Goal: Task Accomplishment & Management: Use online tool/utility

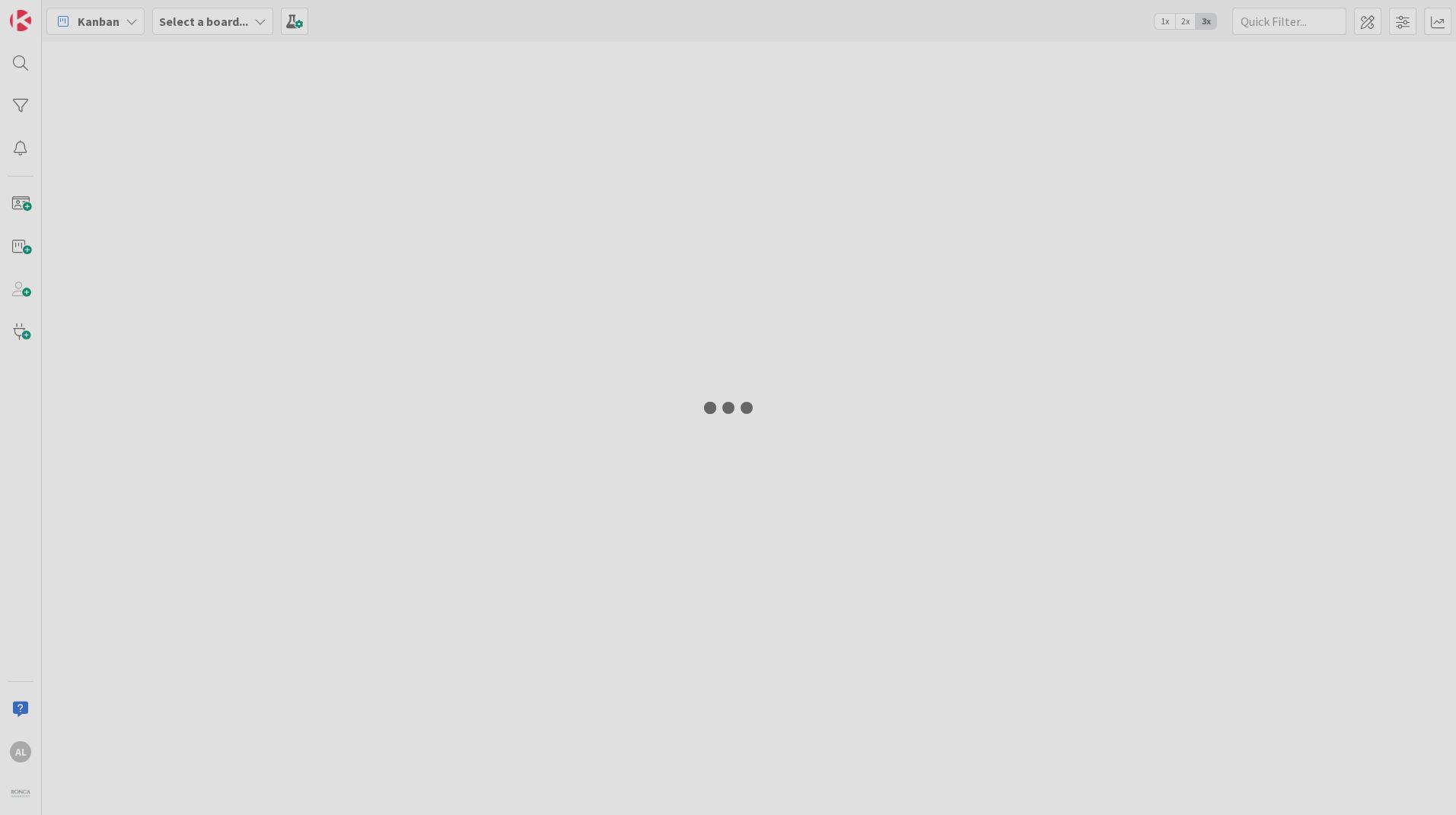
type input "[PERSON_NAME]"
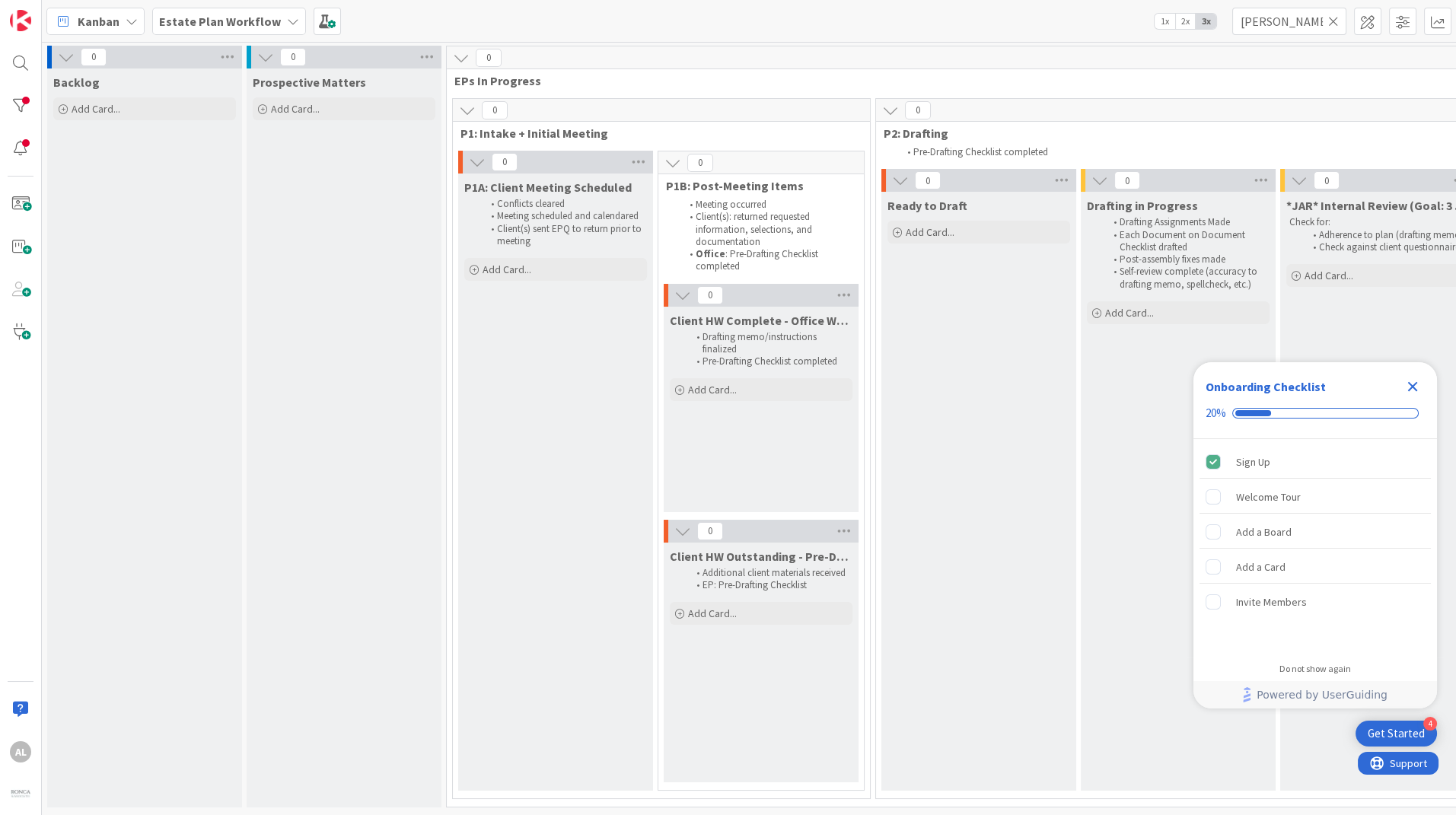
click at [287, 25] on icon at bounding box center [293, 21] width 12 height 12
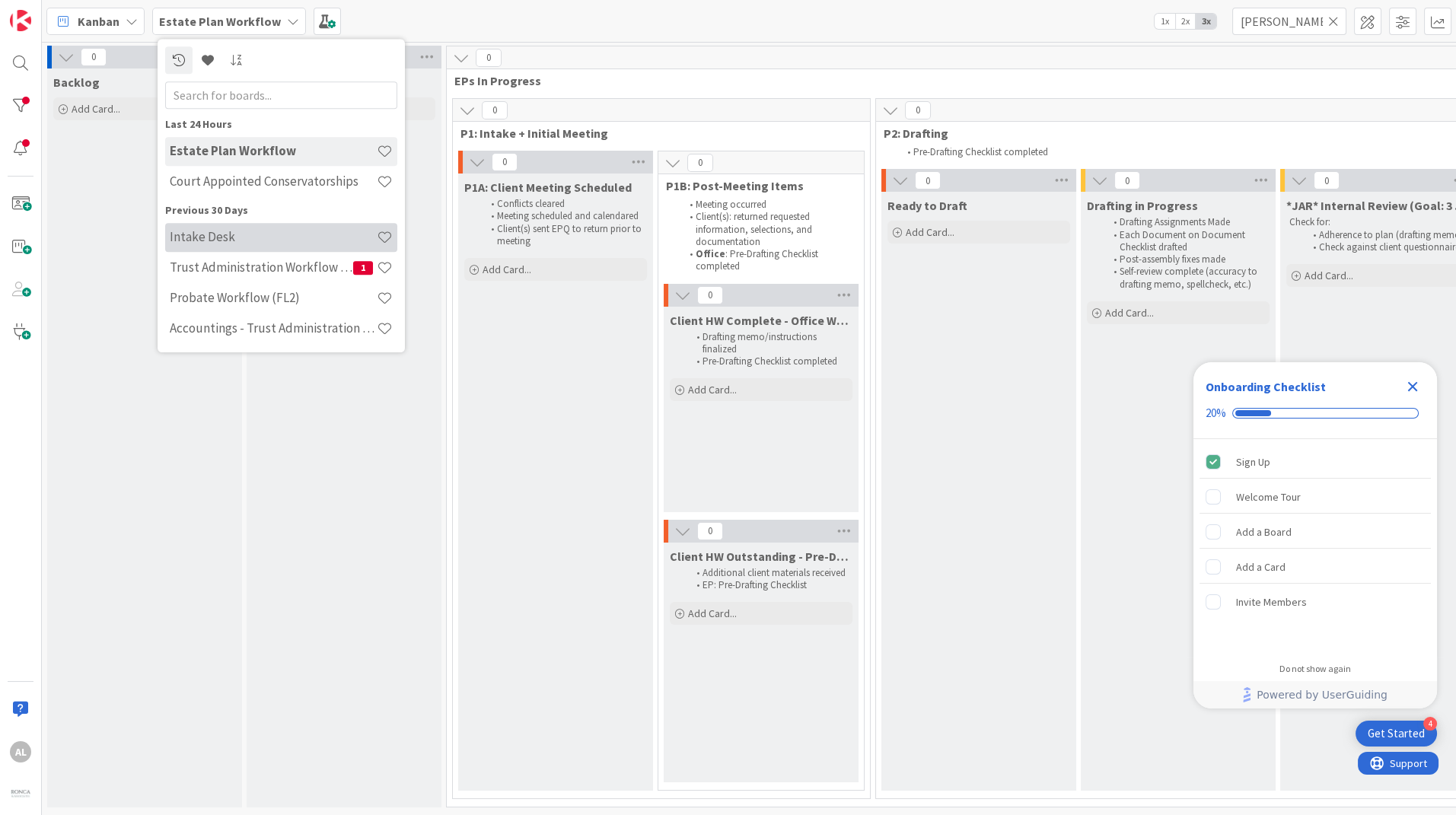
click at [215, 238] on h4 "Intake Desk" at bounding box center [273, 237] width 207 height 15
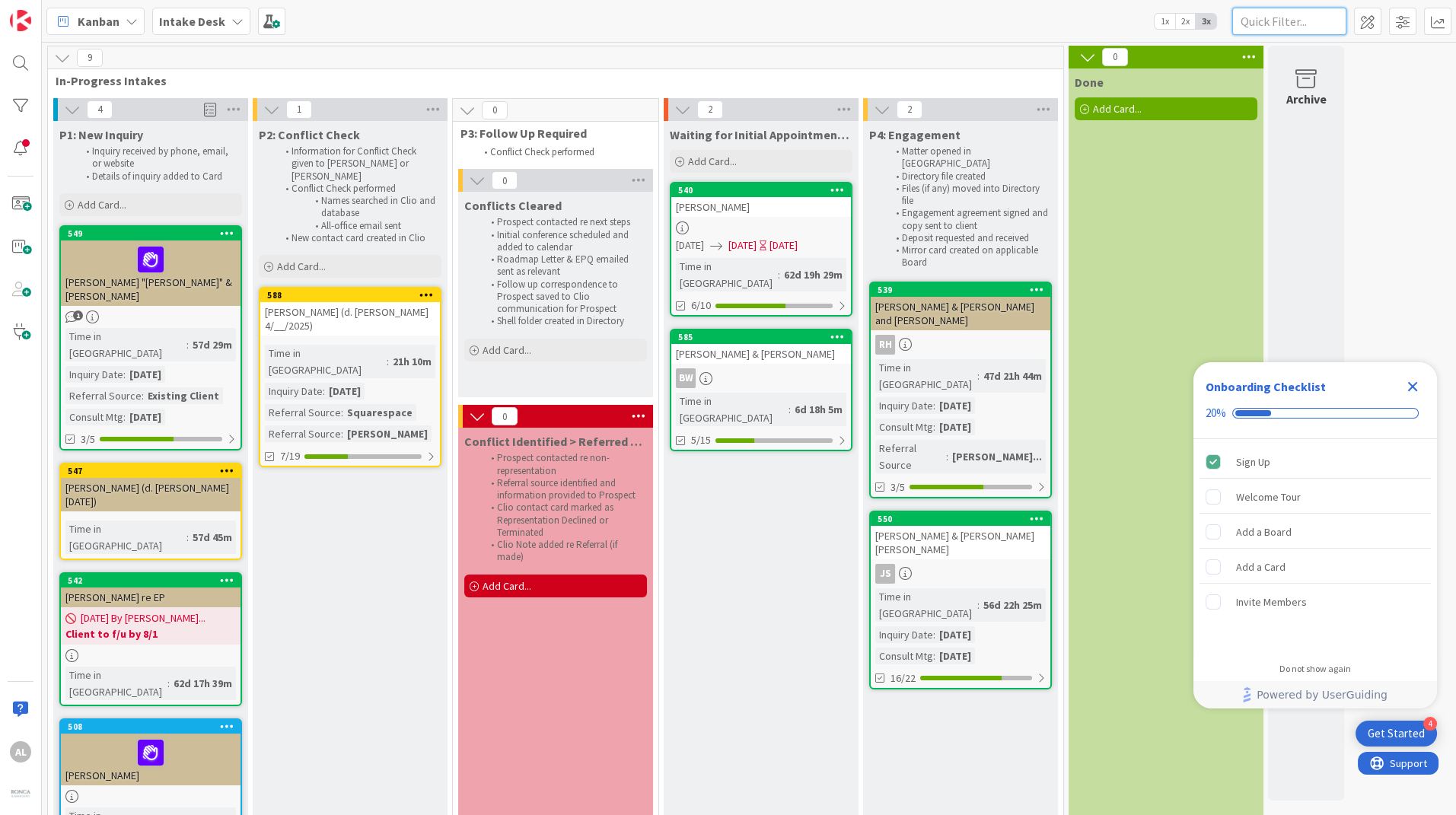
click at [1300, 20] on input "text" at bounding box center [1289, 21] width 114 height 28
type input "[PERSON_NAME]"
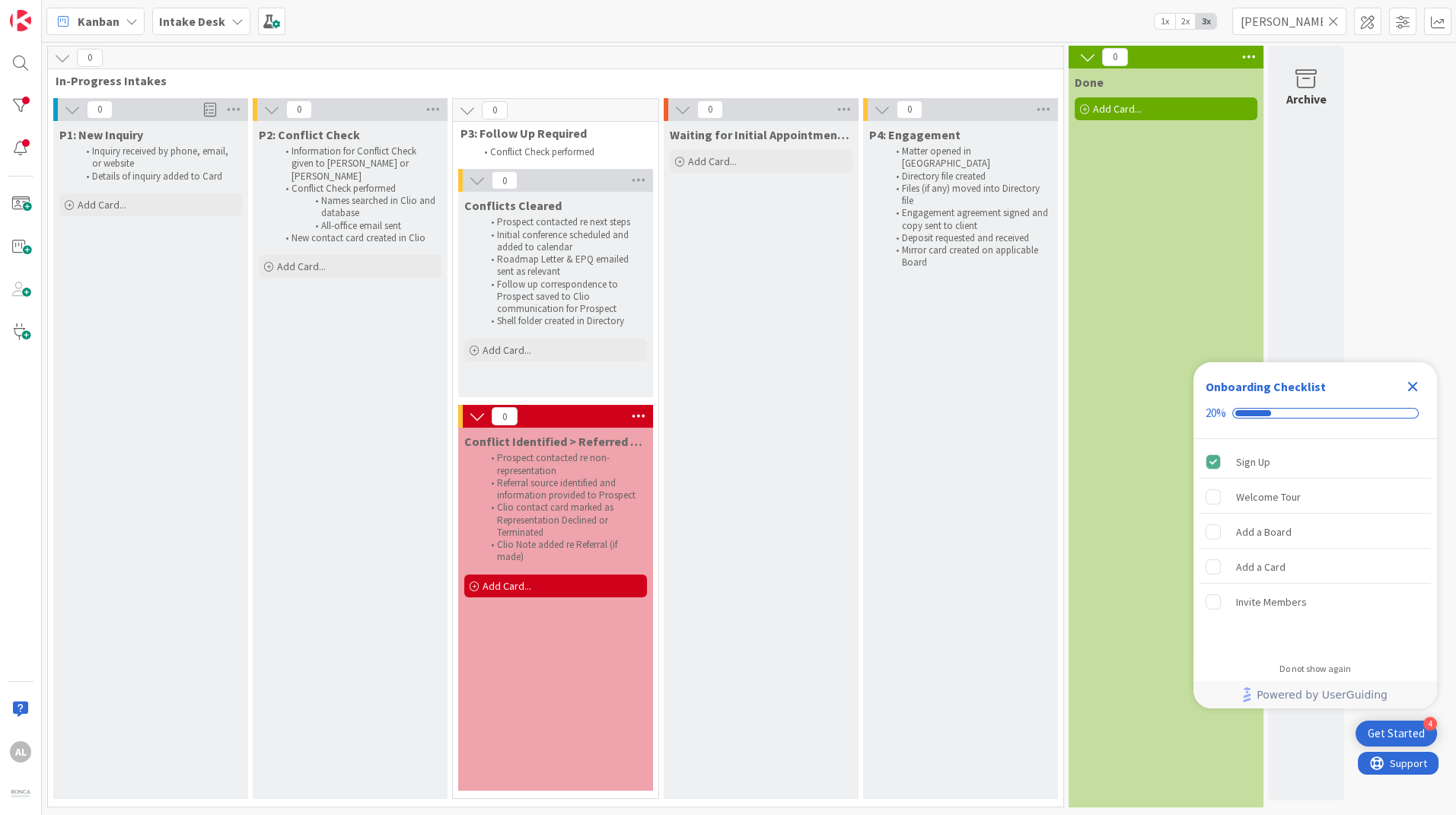
click at [1413, 385] on icon "Close Checklist" at bounding box center [1413, 387] width 10 height 10
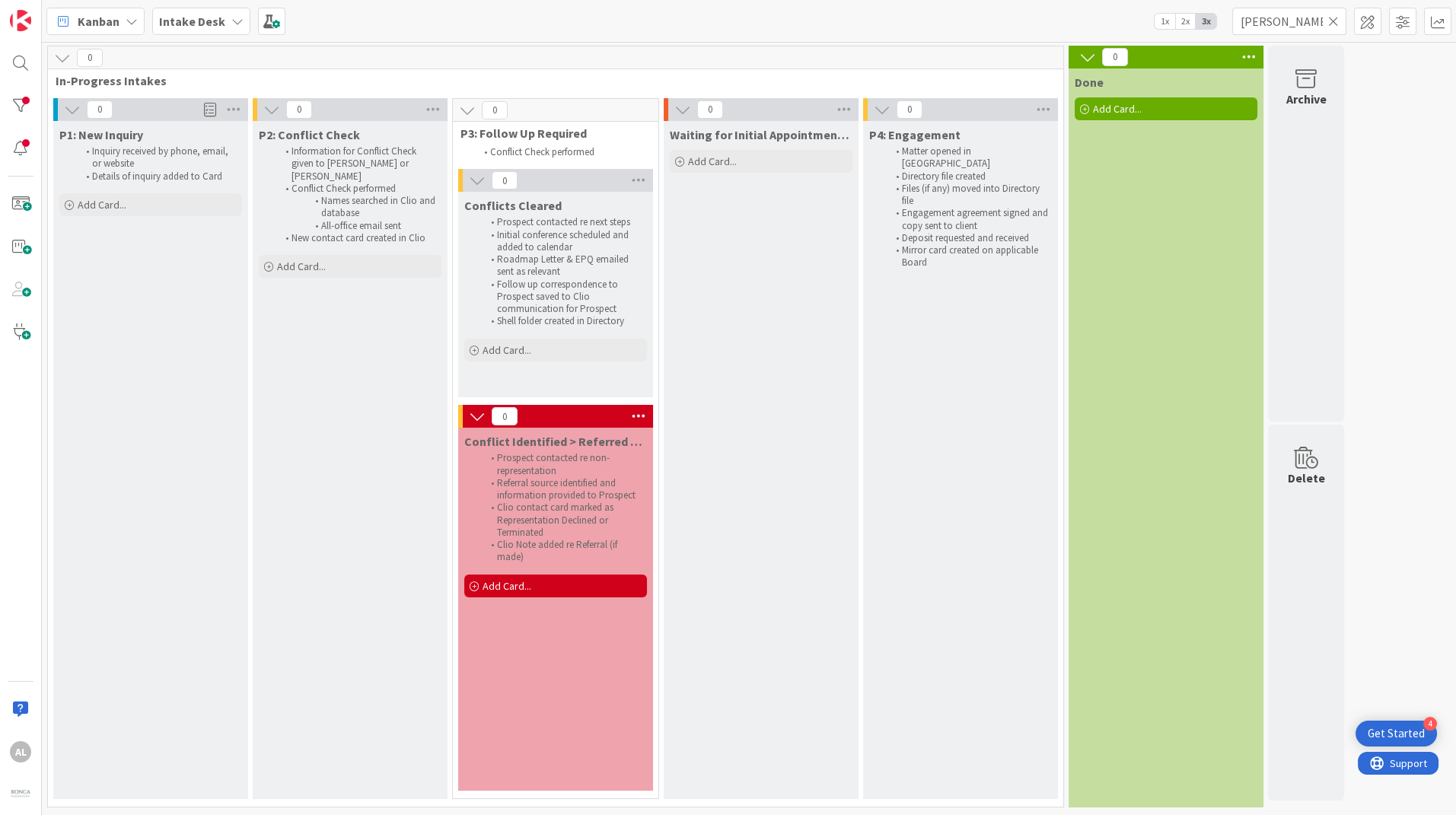
click at [1335, 20] on icon at bounding box center [1333, 21] width 11 height 14
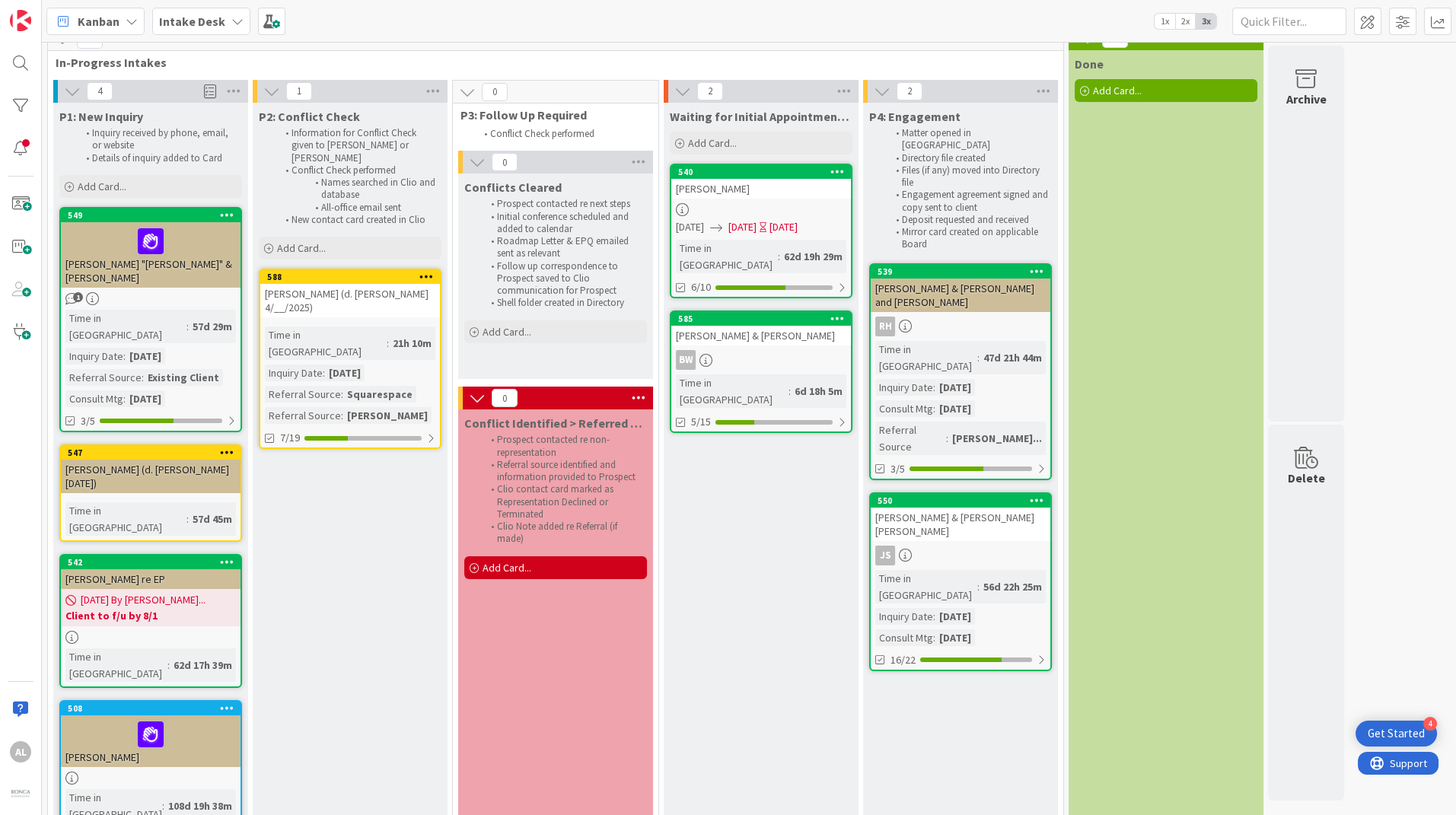
scroll to position [60, 0]
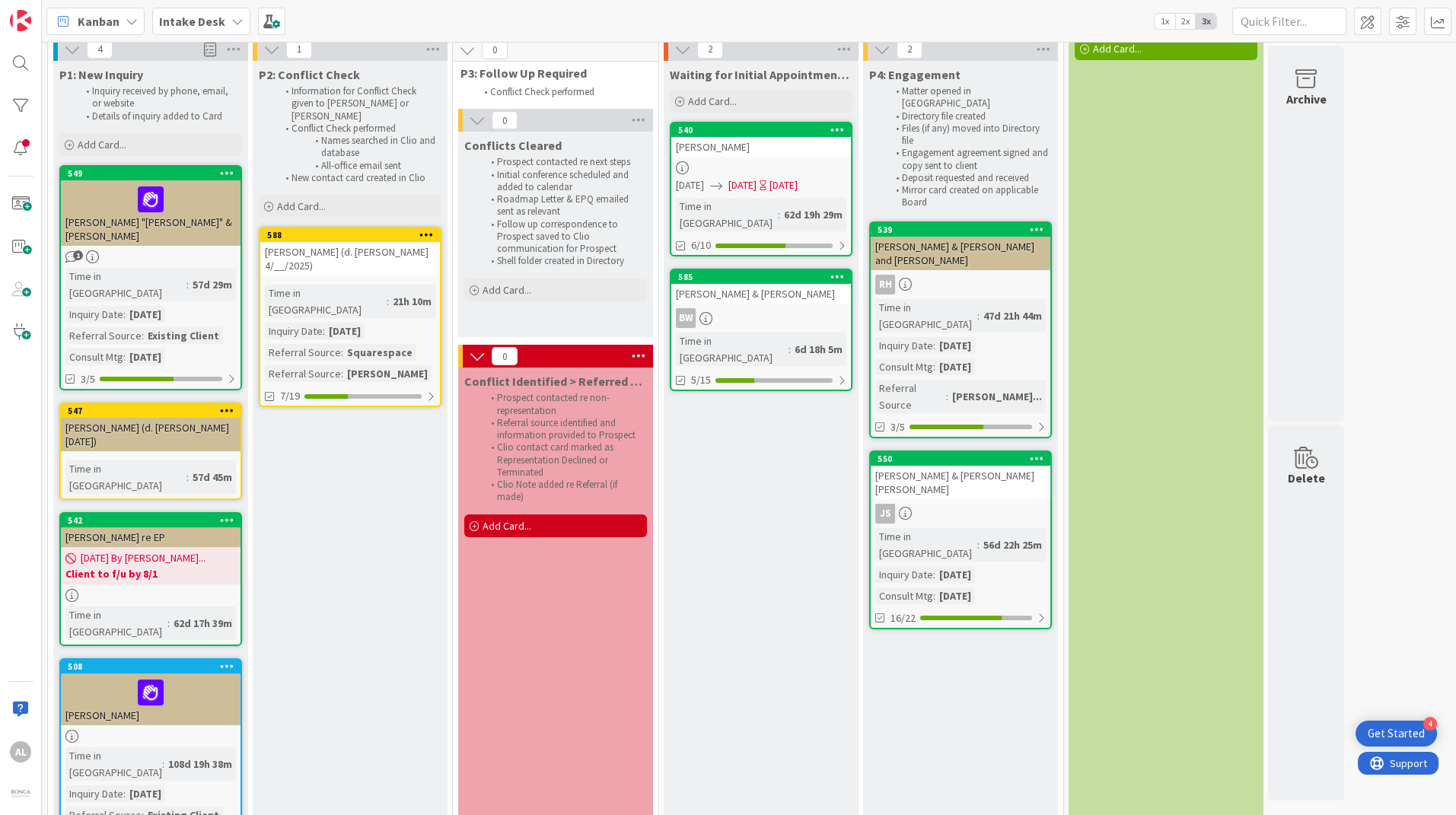
click at [205, 20] on b "Intake Desk" at bounding box center [191, 21] width 66 height 15
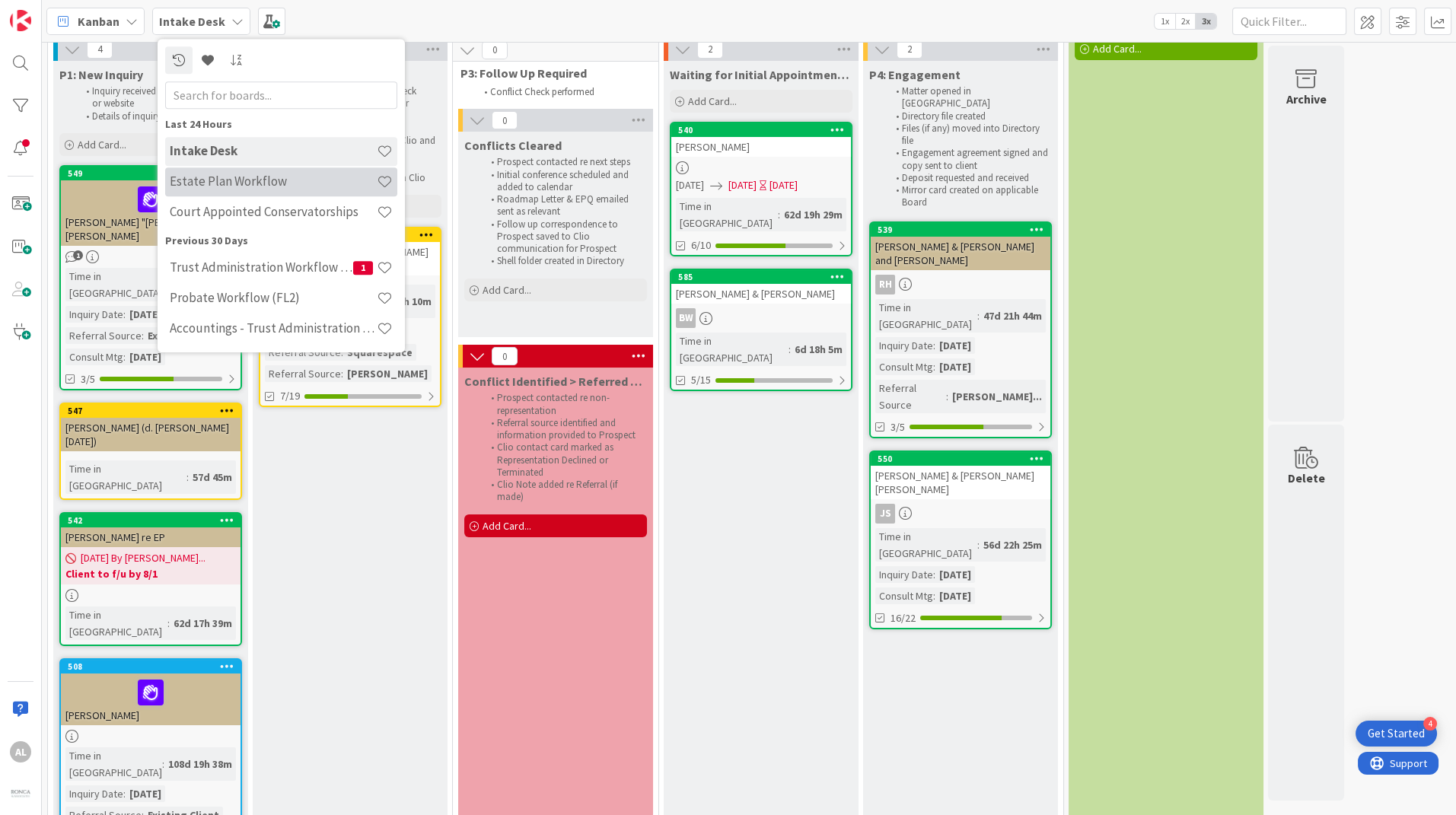
click at [218, 189] on h4 "Estate Plan Workflow" at bounding box center [273, 182] width 207 height 15
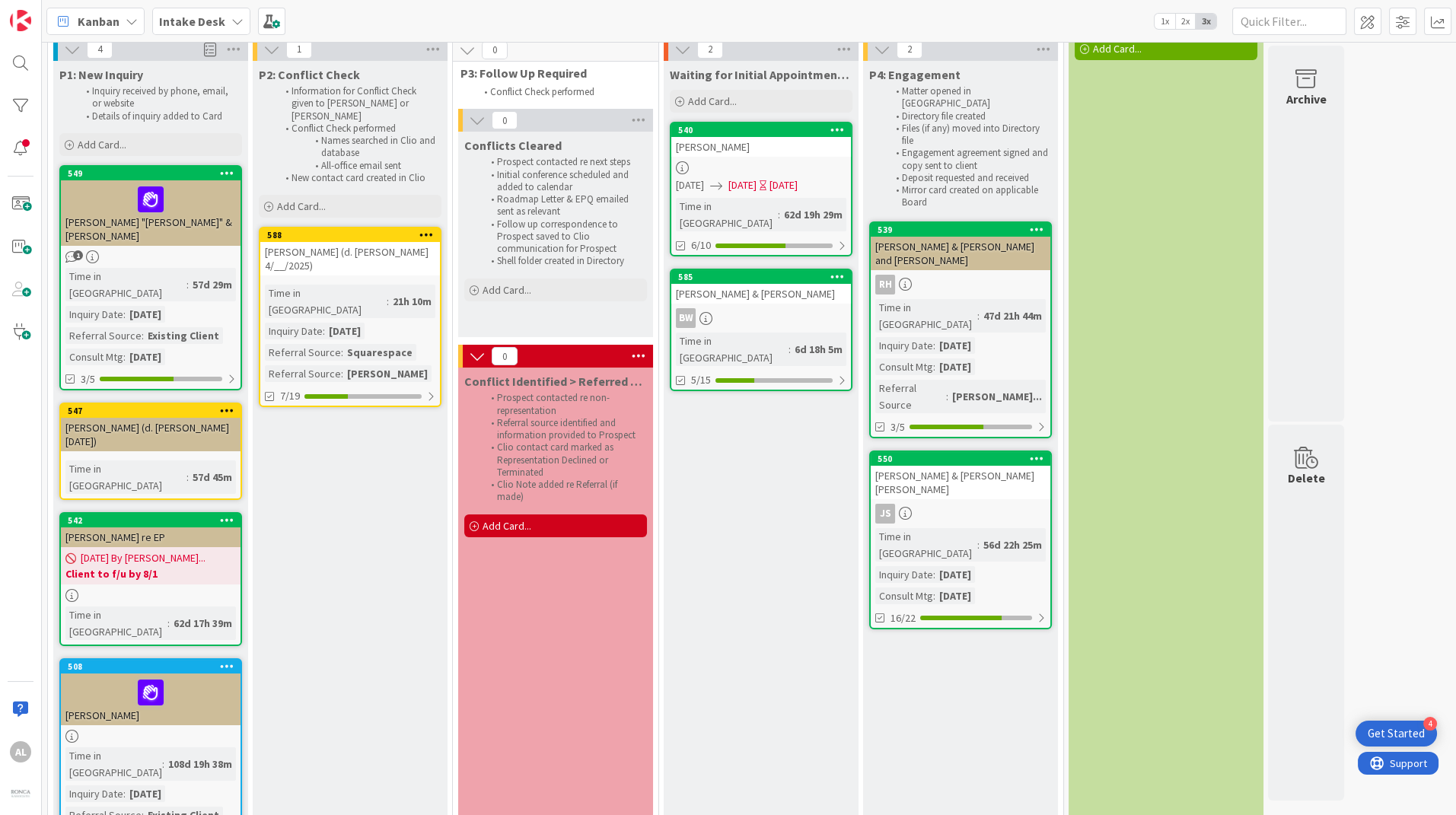
type input "[PERSON_NAME]"
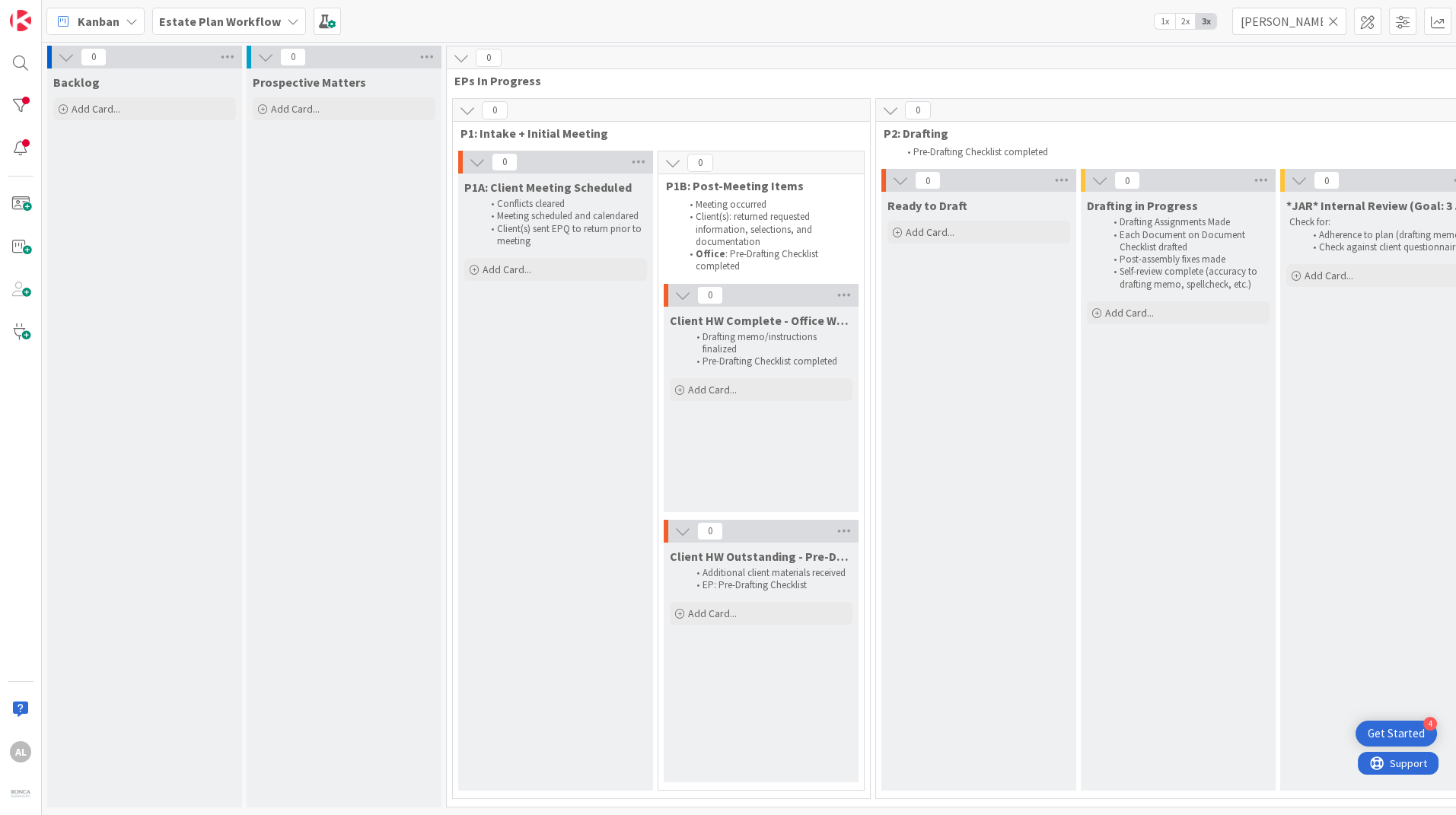
click at [1333, 20] on icon at bounding box center [1333, 21] width 11 height 14
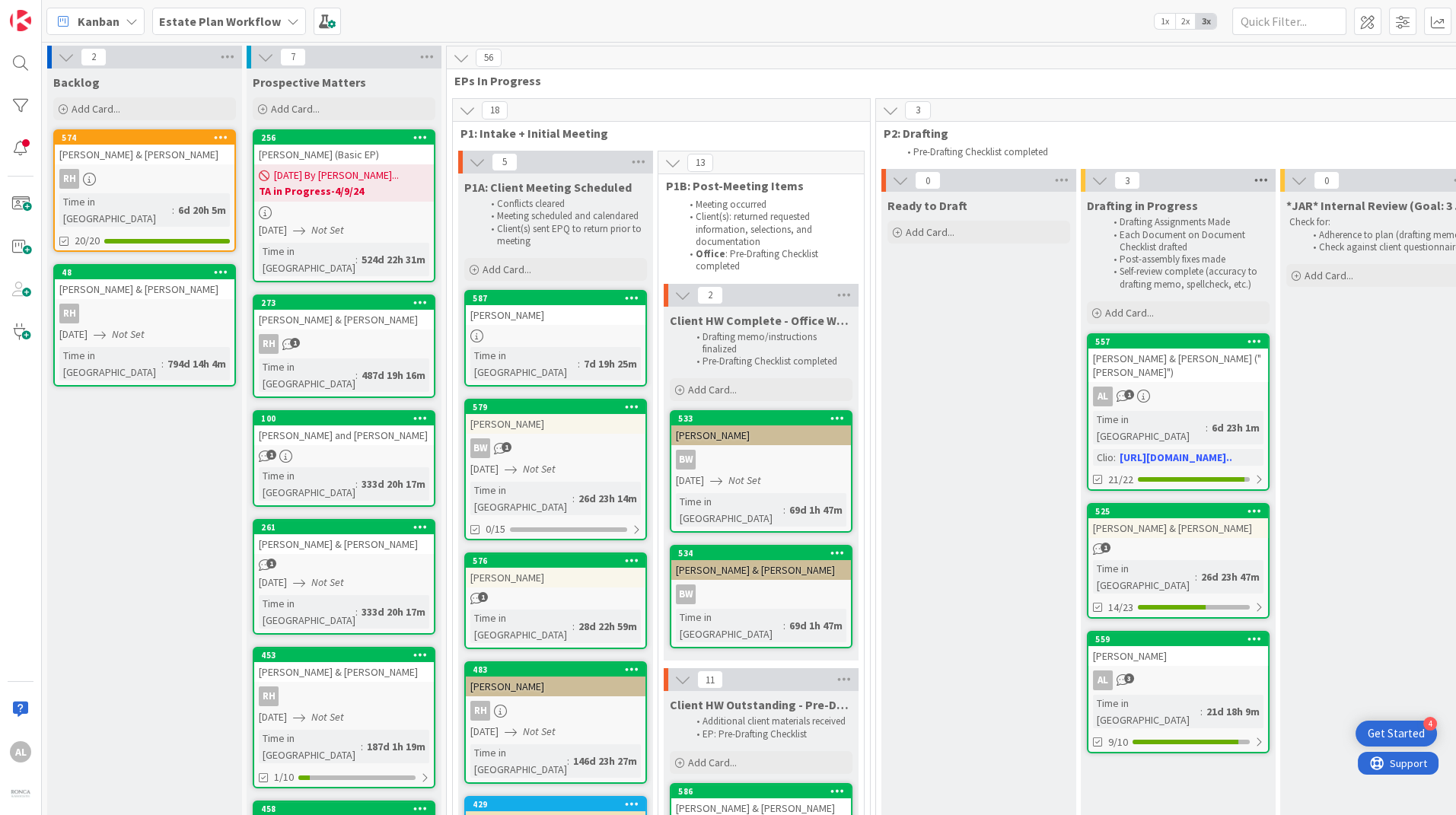
click at [1263, 178] on icon at bounding box center [1260, 180] width 20 height 23
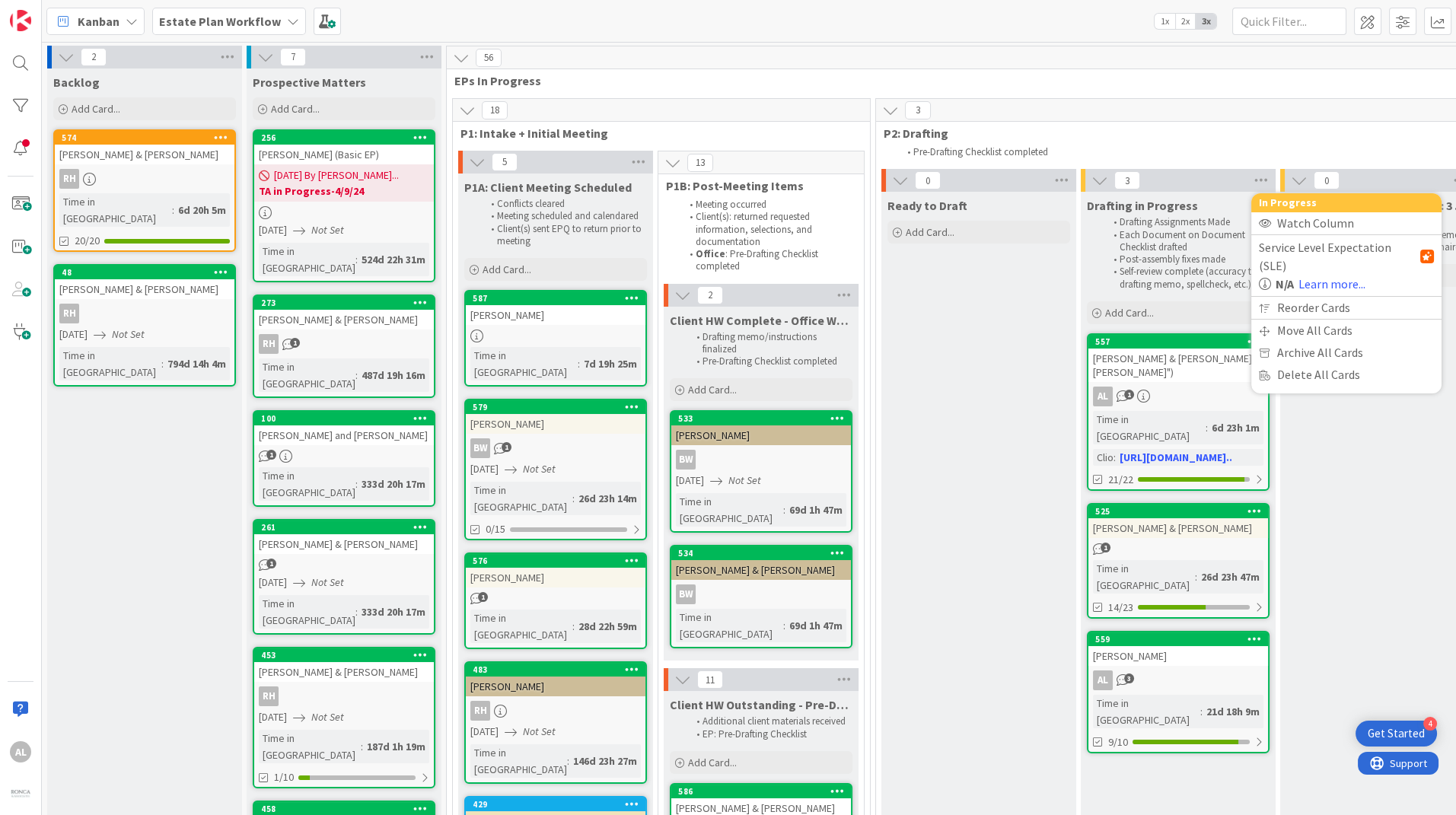
click at [1092, 187] on icon at bounding box center [1099, 180] width 17 height 17
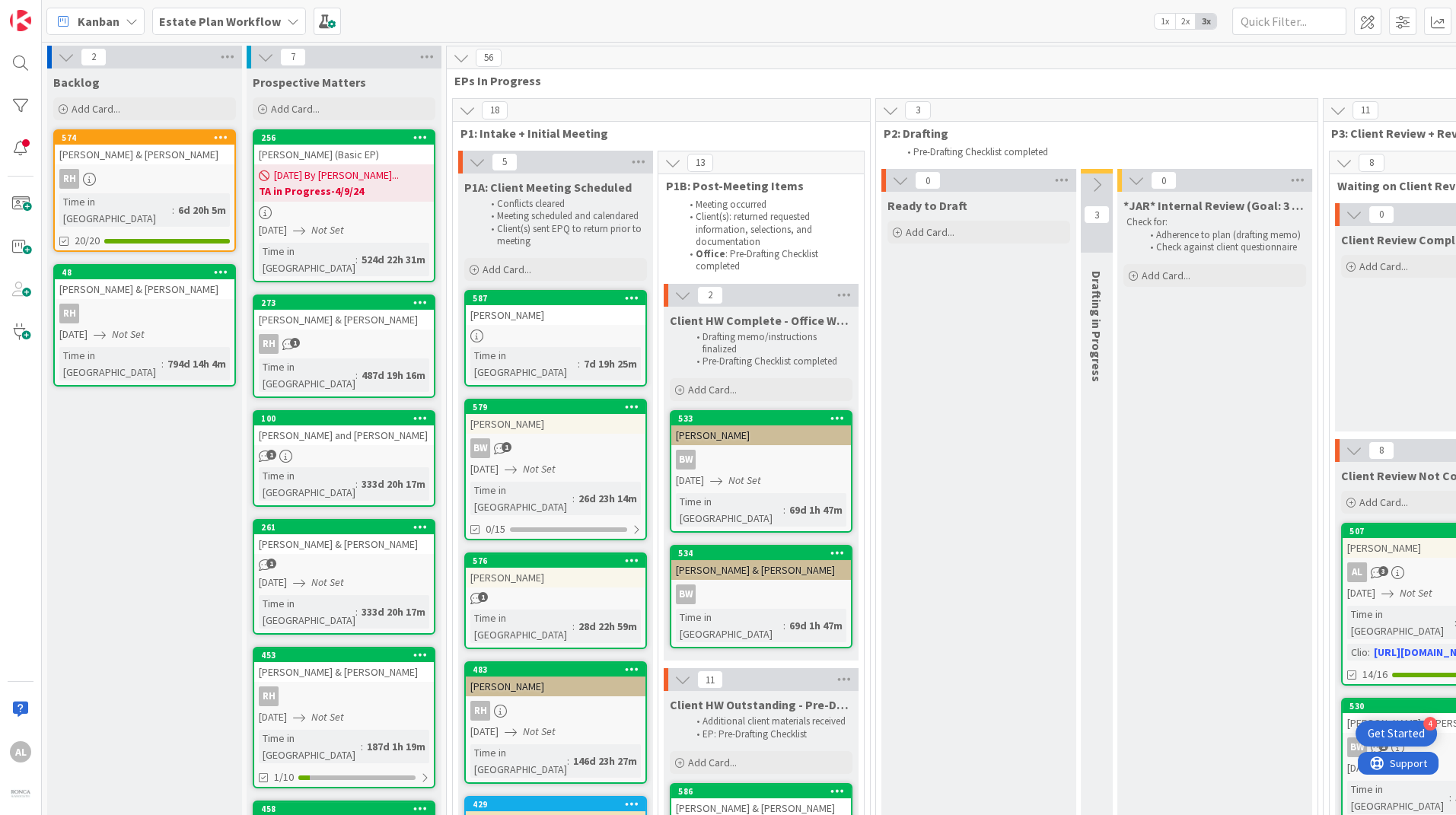
click at [1097, 184] on icon at bounding box center [1097, 185] width 17 height 17
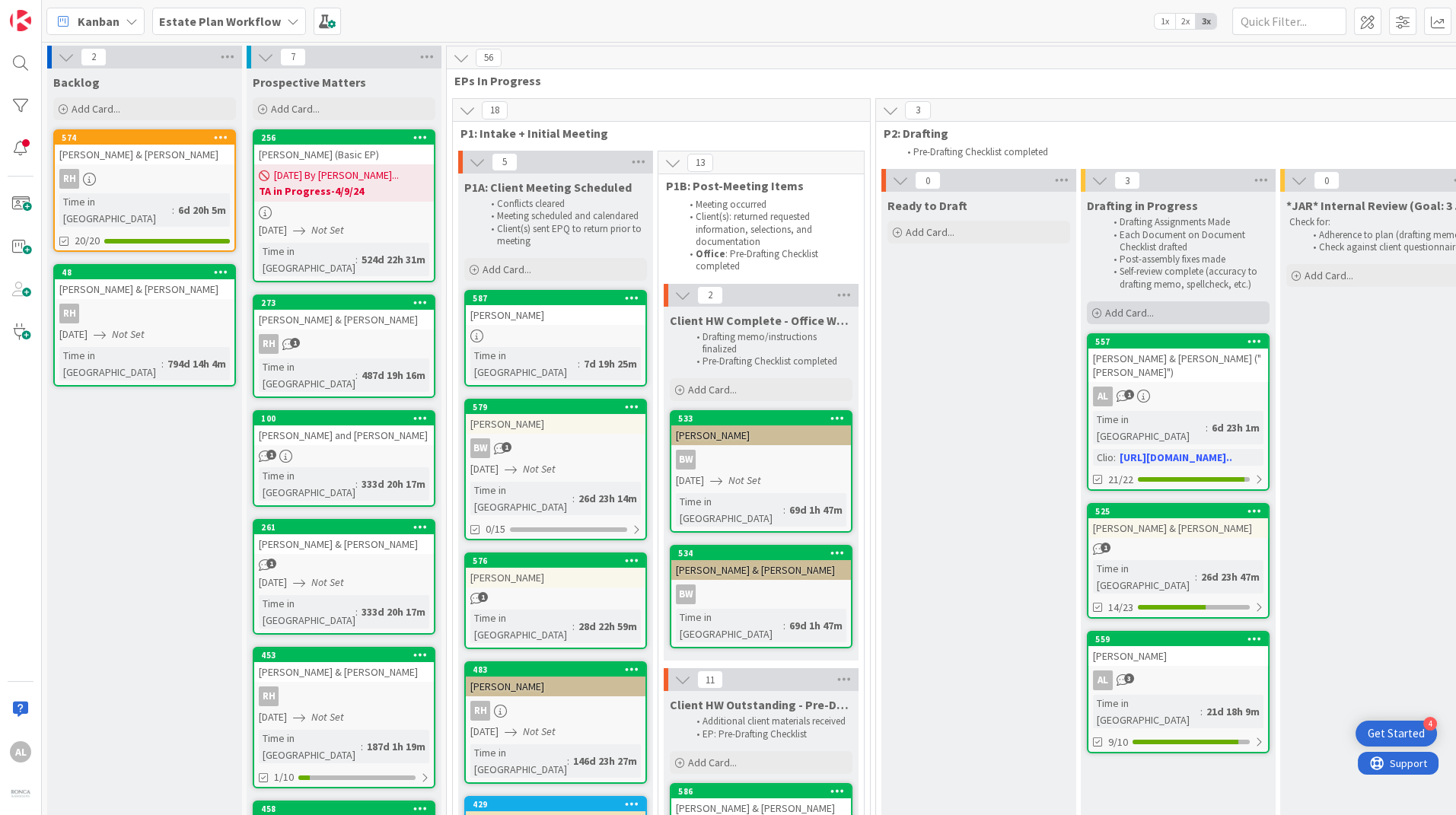
click at [1133, 315] on span "Add Card..." at bounding box center [1129, 312] width 49 height 14
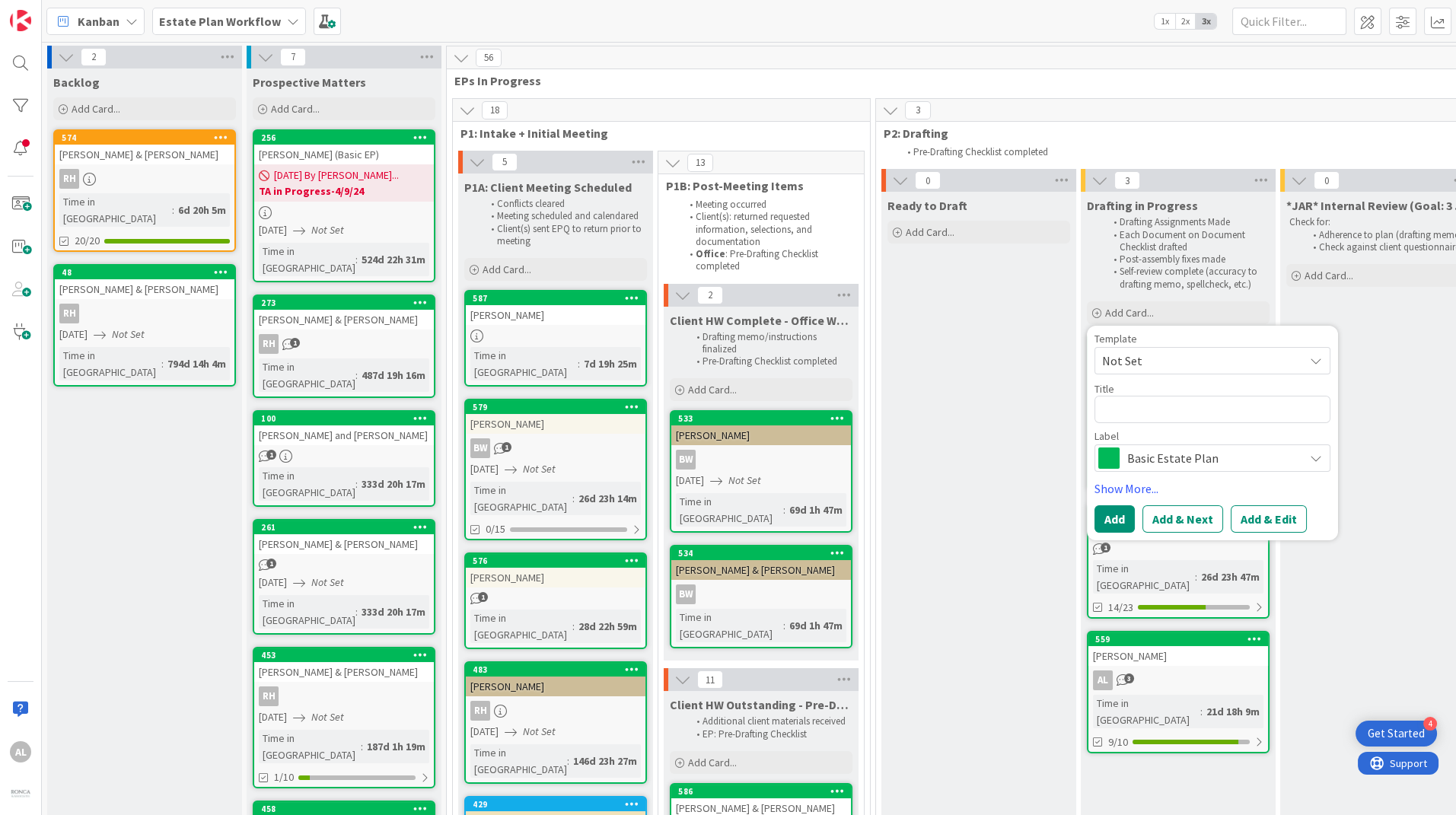
click at [1306, 358] on span "Not Set" at bounding box center [1212, 361] width 236 height 28
click at [1306, 355] on span "Not Set" at bounding box center [1212, 361] width 236 height 28
click at [1312, 455] on icon at bounding box center [1315, 458] width 12 height 12
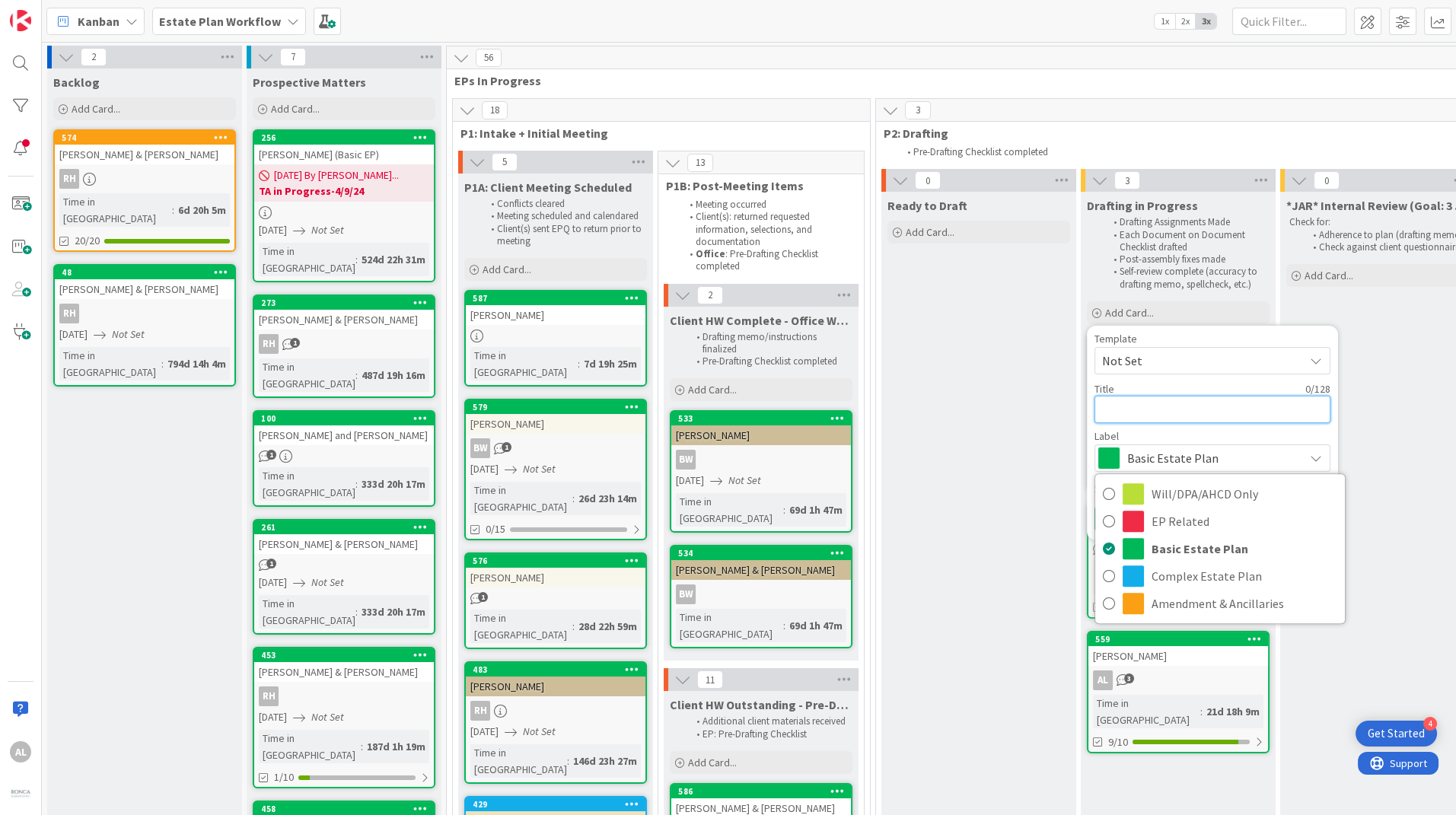
click at [1236, 409] on textarea at bounding box center [1212, 410] width 236 height 28
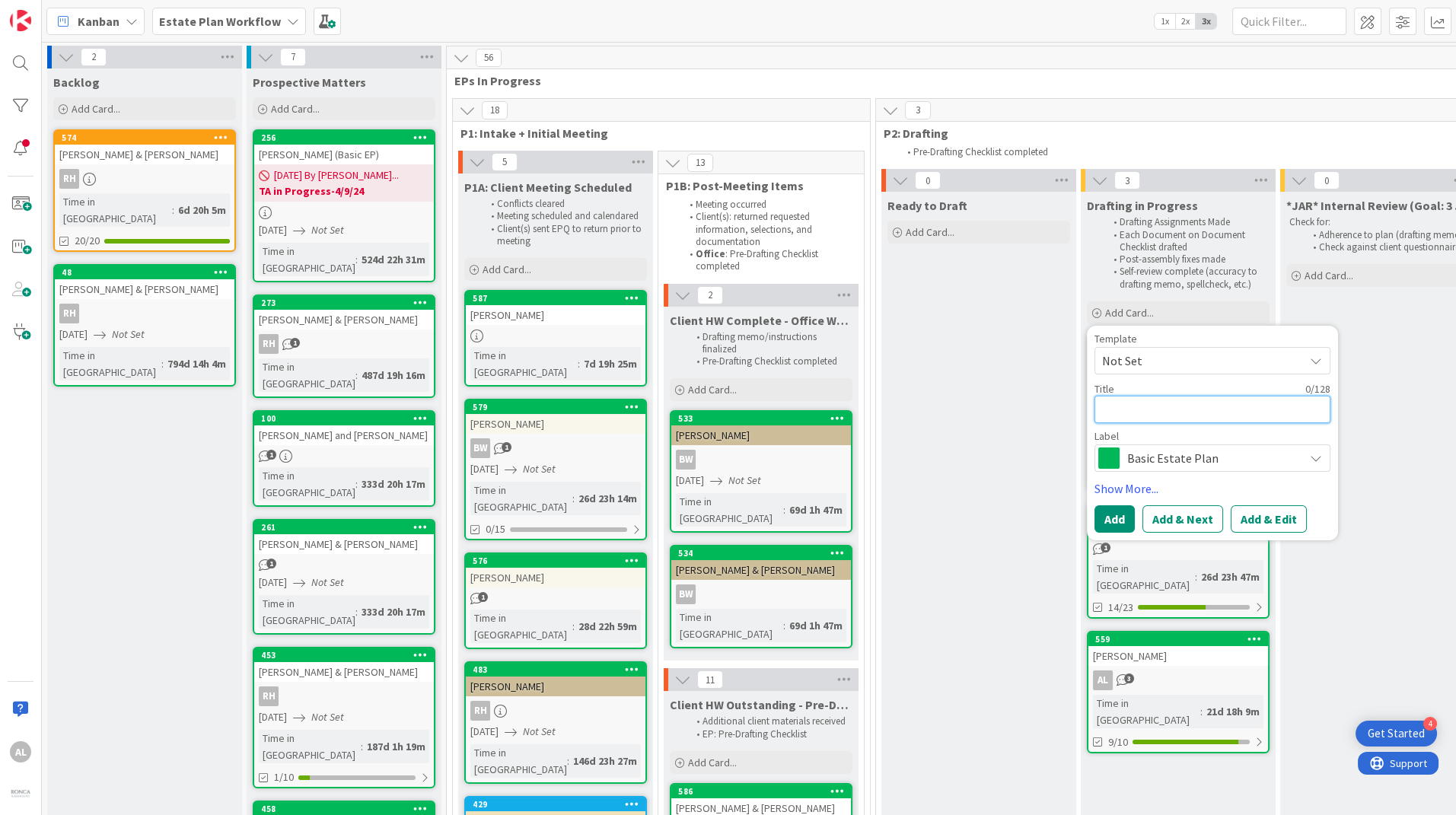
type textarea "x"
type textarea "H"
type textarea "x"
type textarea "Ha"
type textarea "x"
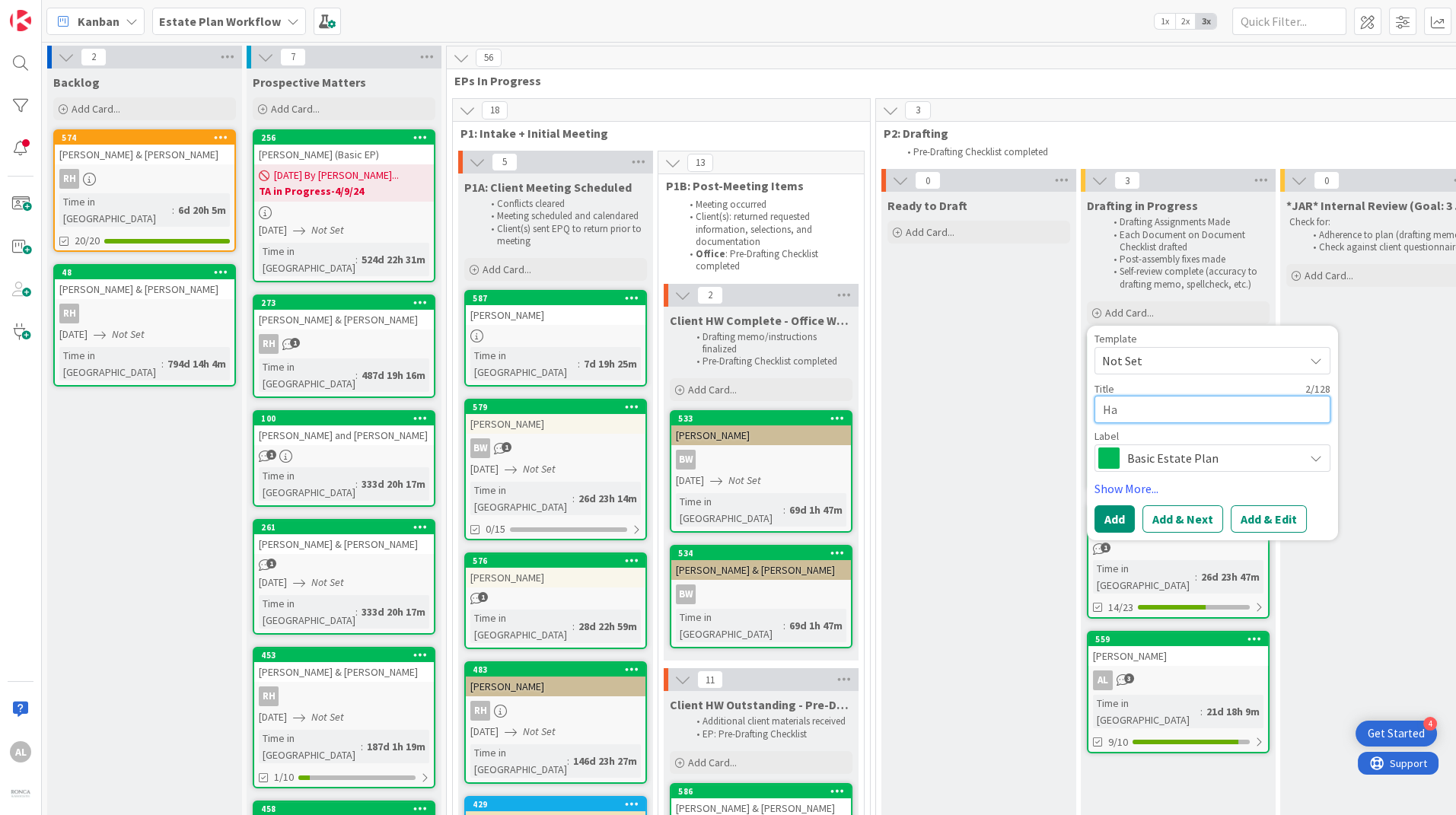
type textarea "Hav"
type textarea "x"
type textarea "Have"
type textarea "x"
type textarea "[PERSON_NAME]"
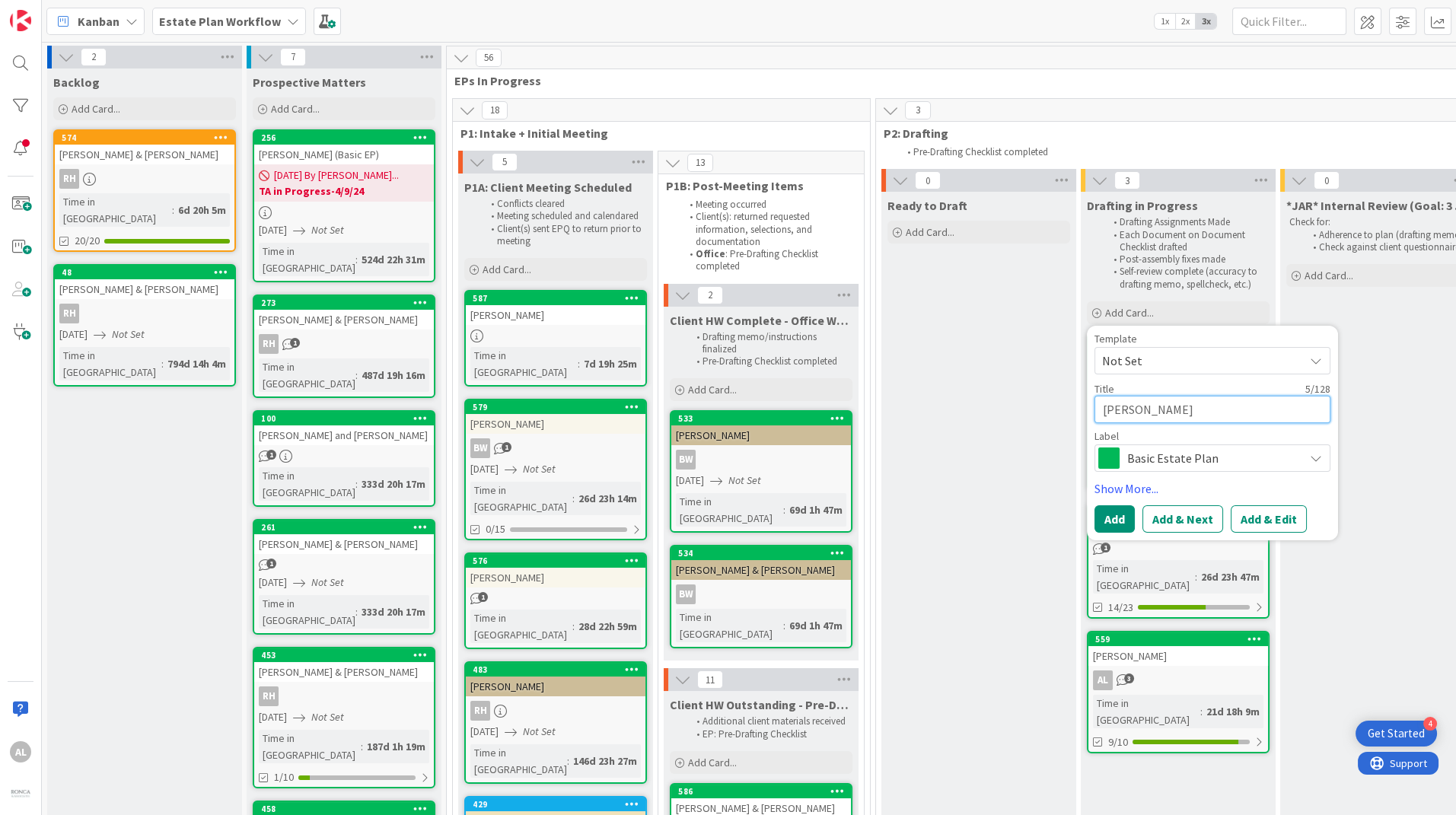
type textarea "x"
type textarea "[PERSON_NAME]"
type textarea "x"
type textarea "[PERSON_NAME]"
type textarea "x"
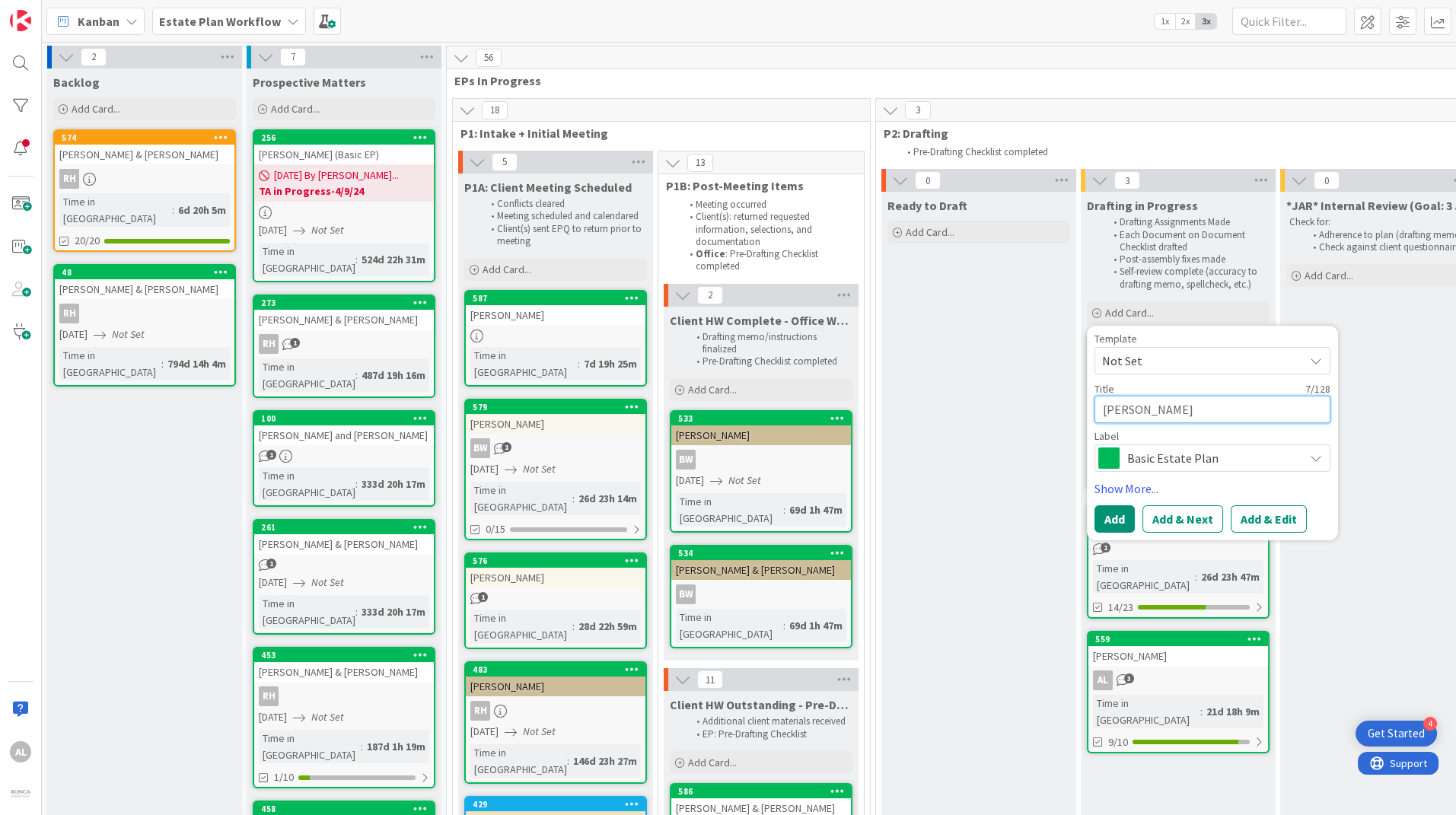
type textarea "[PERSON_NAME],"
type textarea "x"
type textarea "[PERSON_NAME],"
type textarea "x"
type textarea "[PERSON_NAME], M"
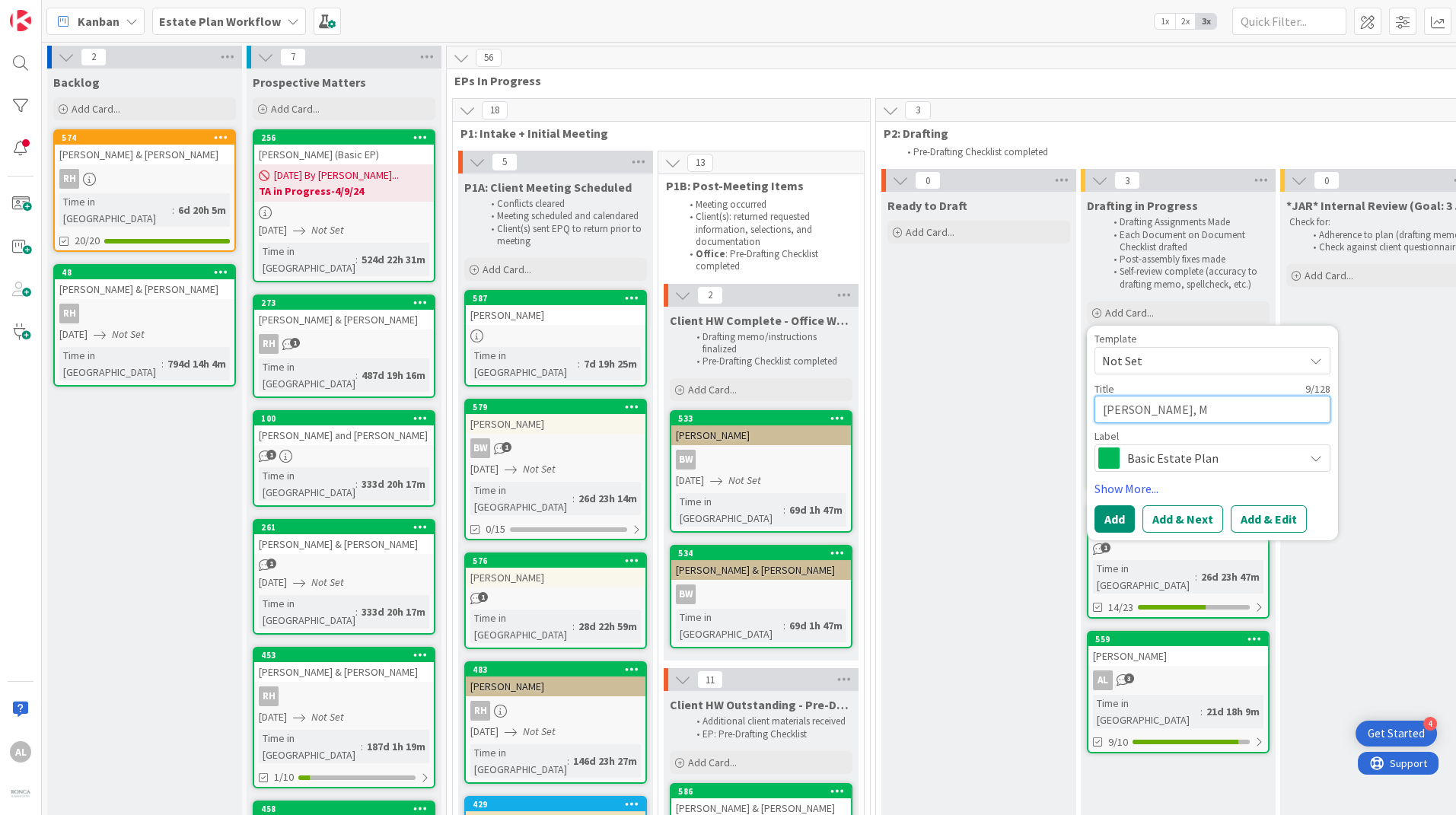
type textarea "x"
type textarea "[PERSON_NAME], Mi"
type textarea "x"
type textarea "[PERSON_NAME], Mic"
type textarea "x"
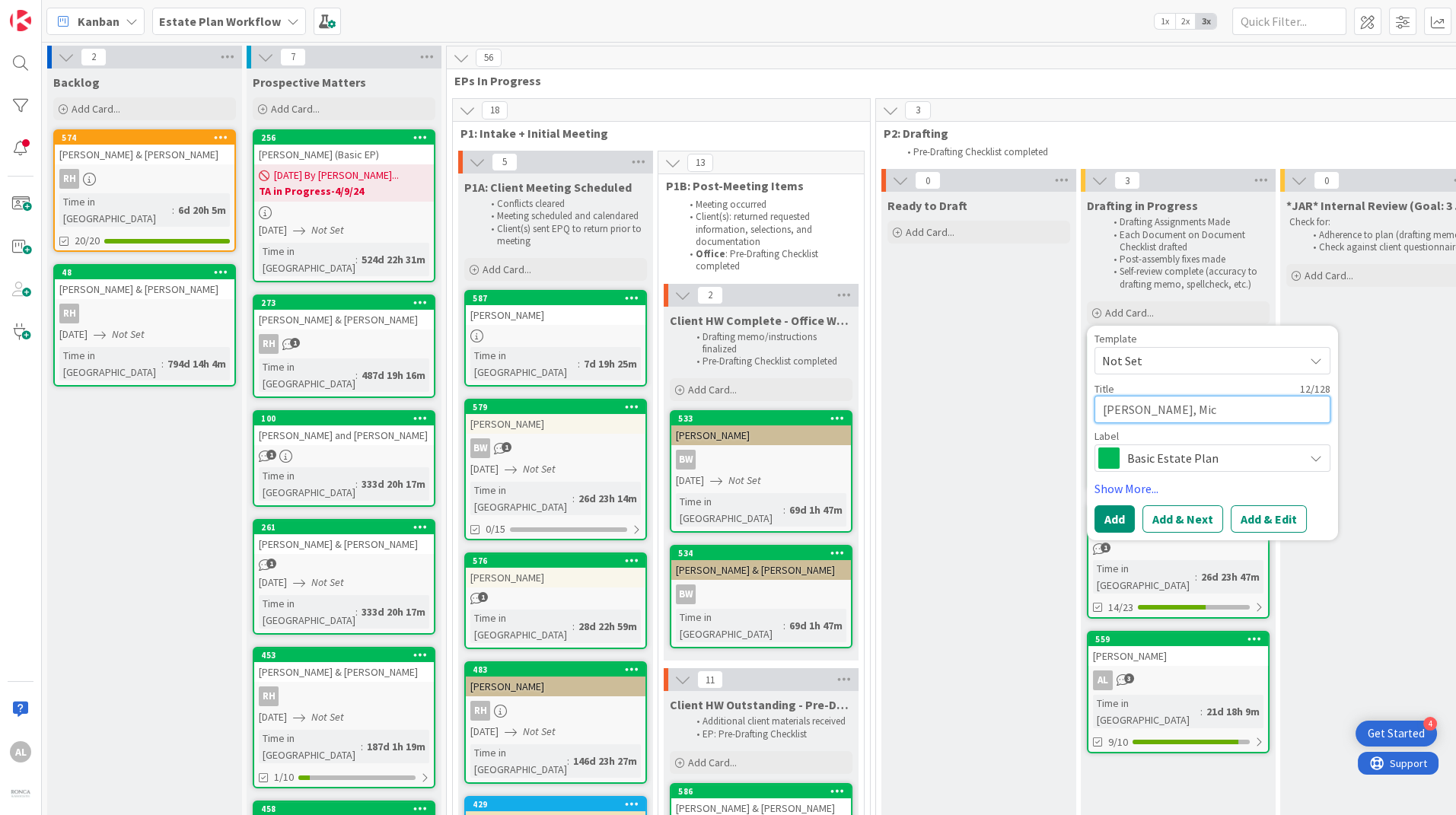
type textarea "[PERSON_NAME], Mich"
type textarea "x"
type textarea "[PERSON_NAME]"
type textarea "x"
type textarea "[PERSON_NAME]"
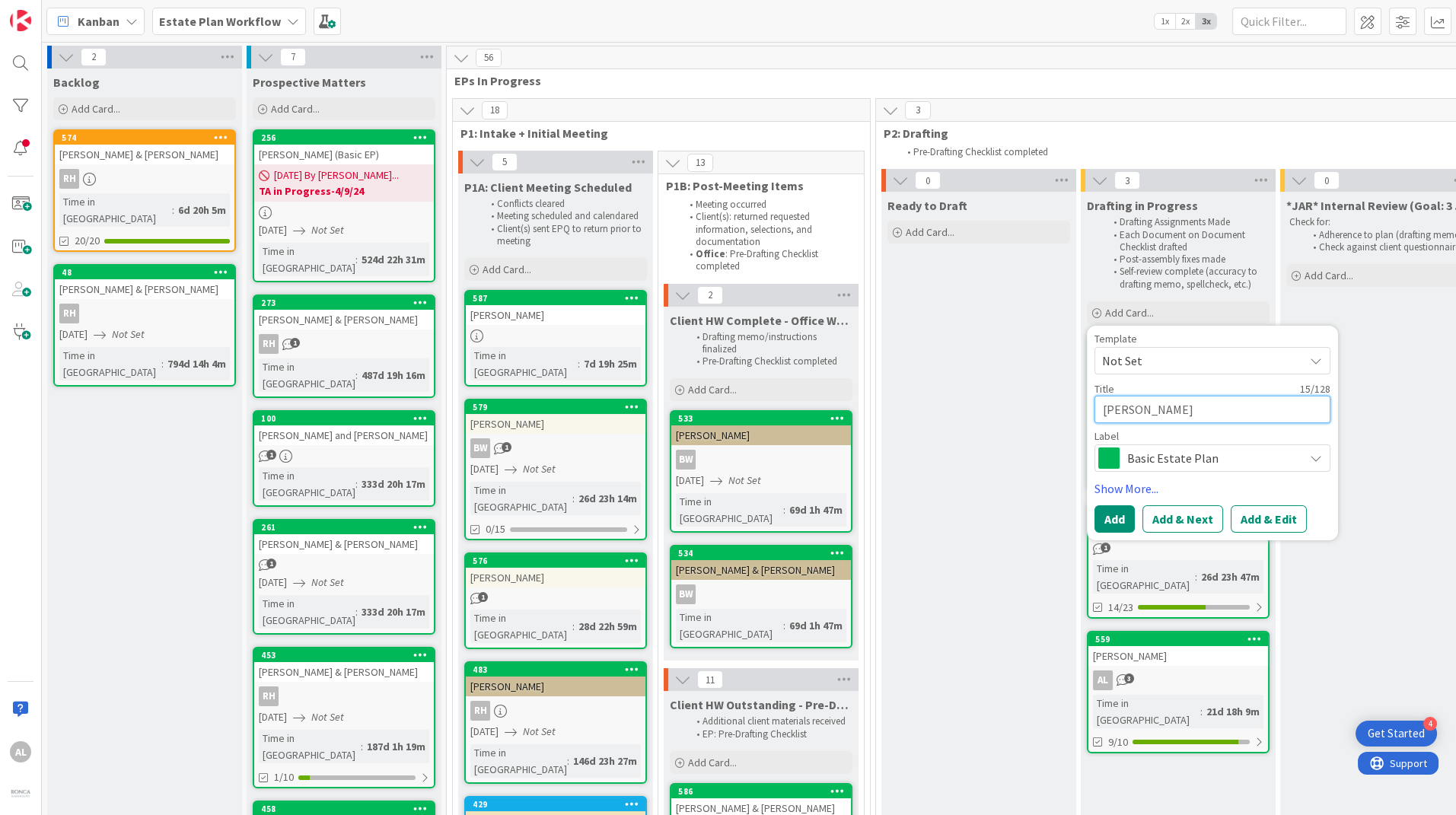
type textarea "x"
type textarea "[PERSON_NAME]"
type textarea "x"
type textarea "[PERSON_NAME]"
type textarea "x"
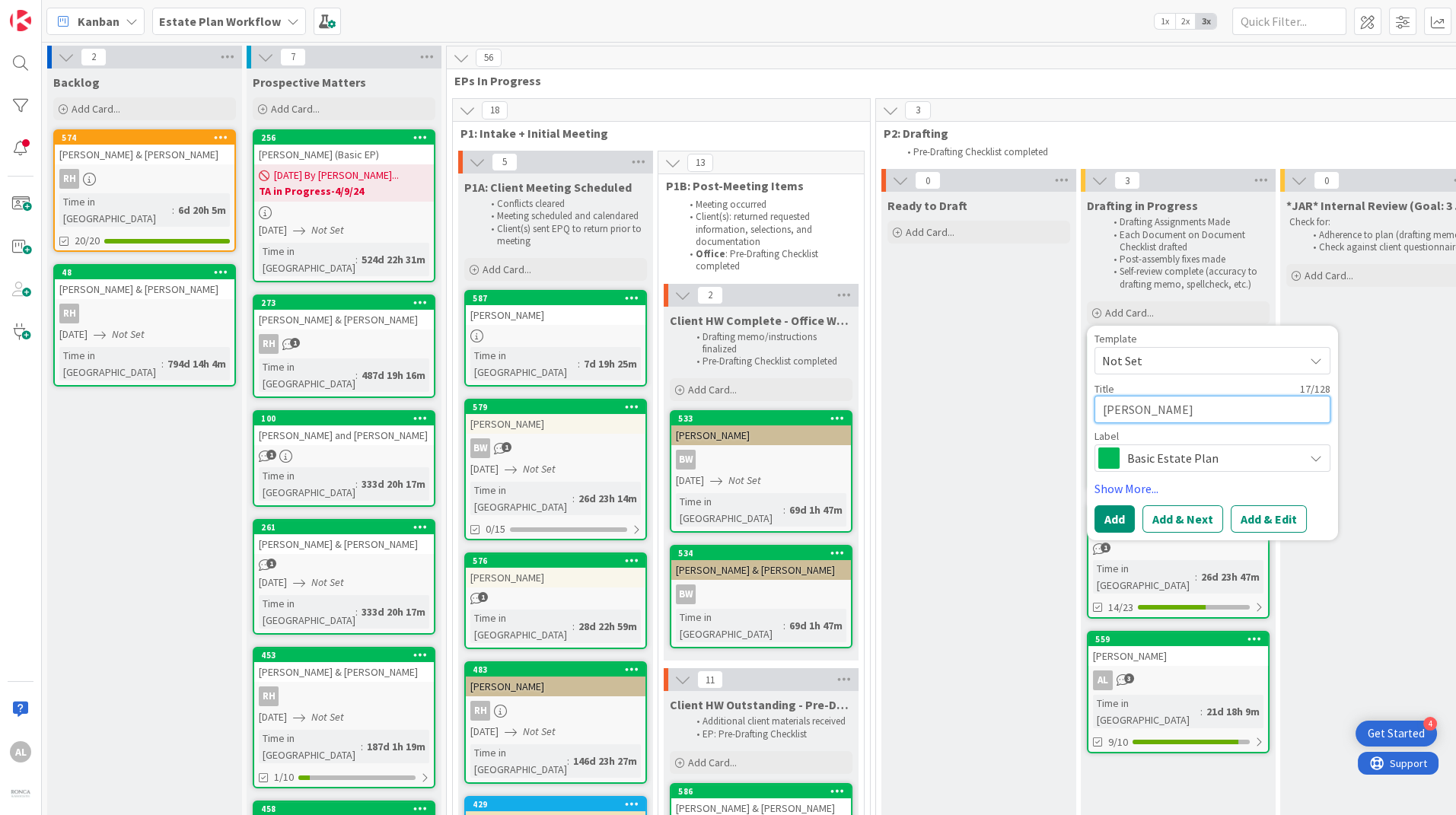
type textarea "[PERSON_NAME] &"
type textarea "x"
type textarea "[PERSON_NAME] & D"
type textarea "x"
type textarea "[PERSON_NAME] & Di"
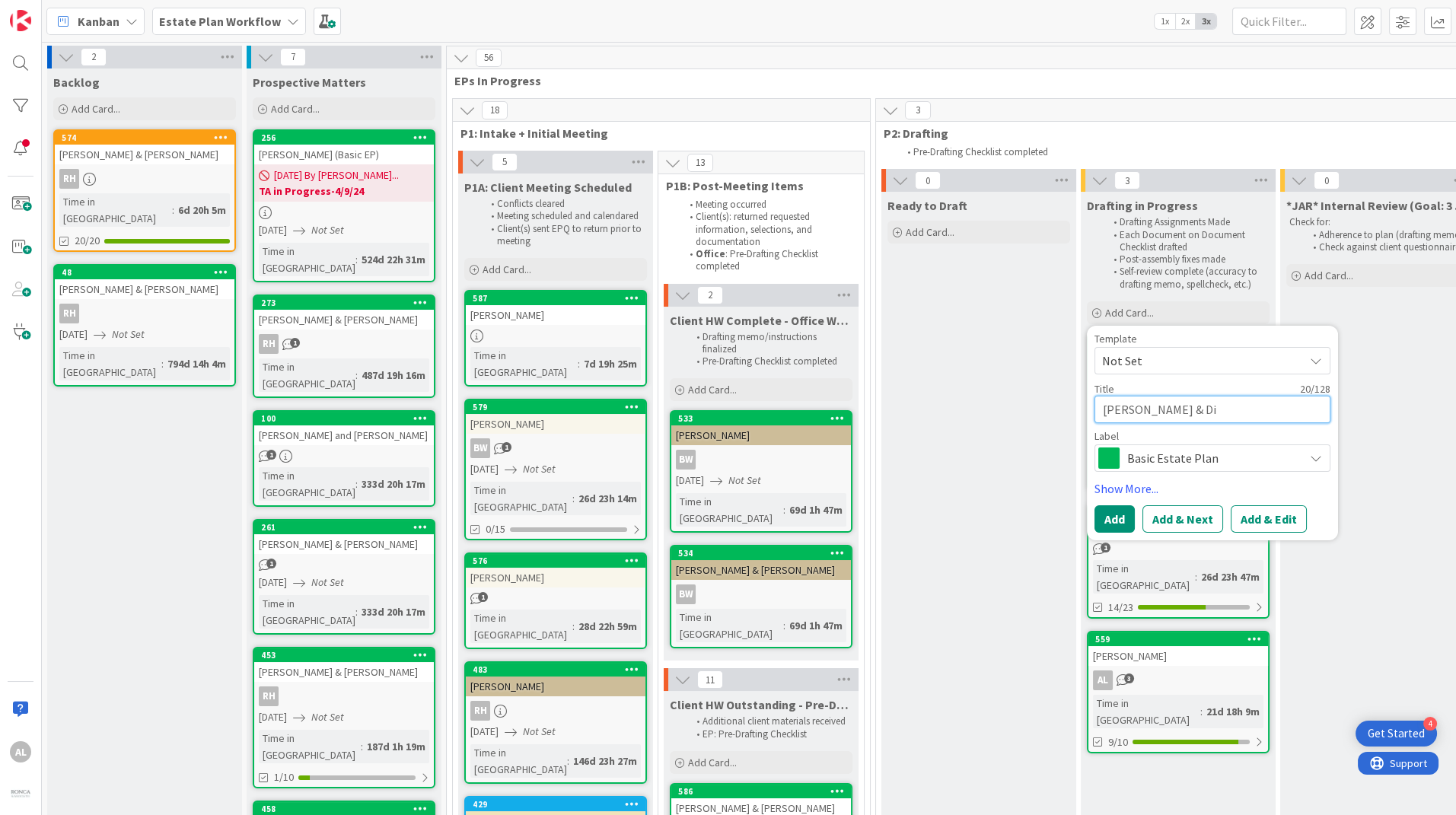
type textarea "x"
type textarea "[PERSON_NAME] & Dia"
type textarea "x"
type textarea "[PERSON_NAME] & [PERSON_NAME]"
type textarea "x"
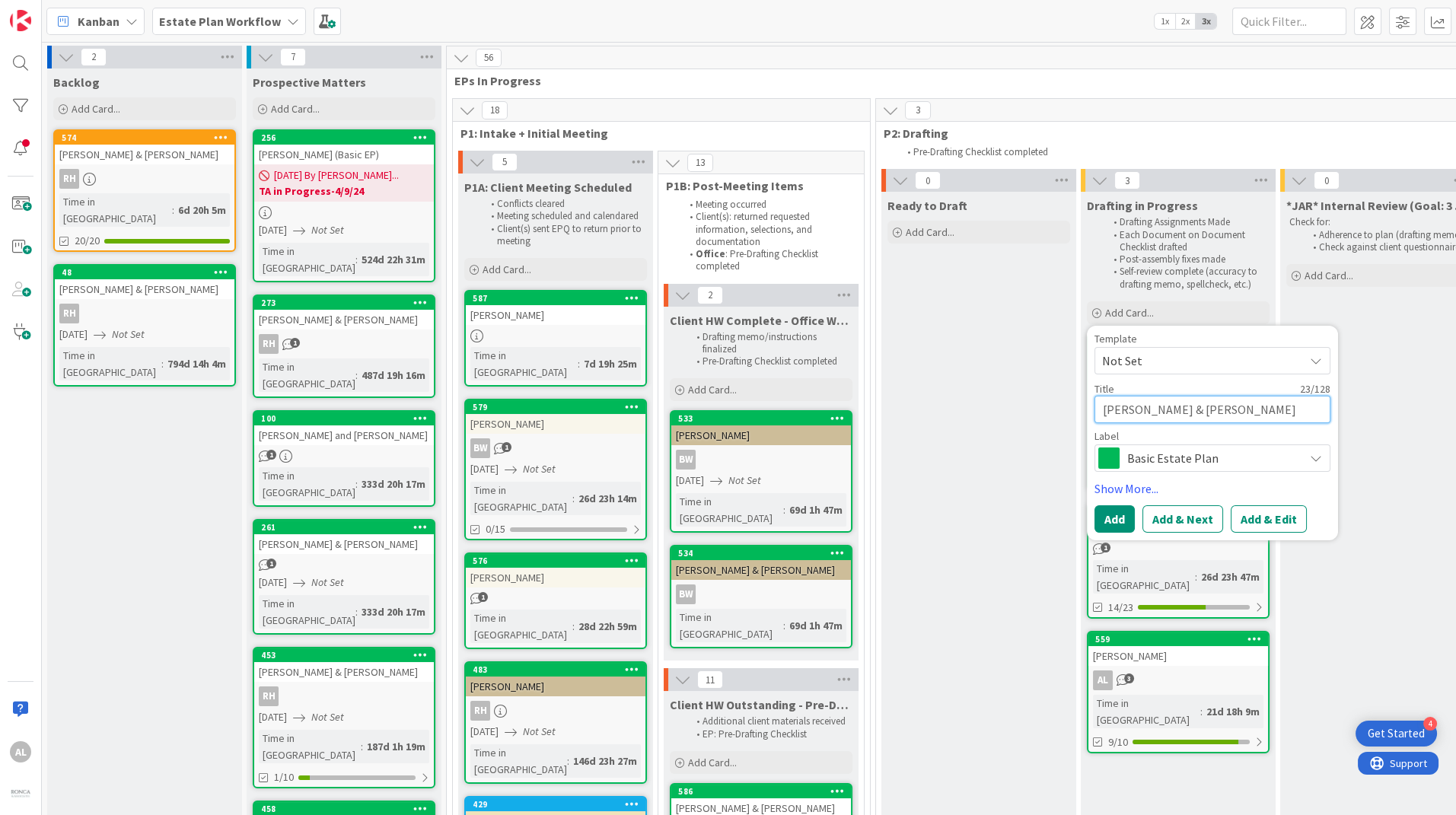
type textarea "[PERSON_NAME] & [PERSON_NAME]"
type textarea "x"
type textarea "[PERSON_NAME] & [PERSON_NAME]"
type textarea "x"
type textarea "[PERSON_NAME] & [PERSON_NAME]"
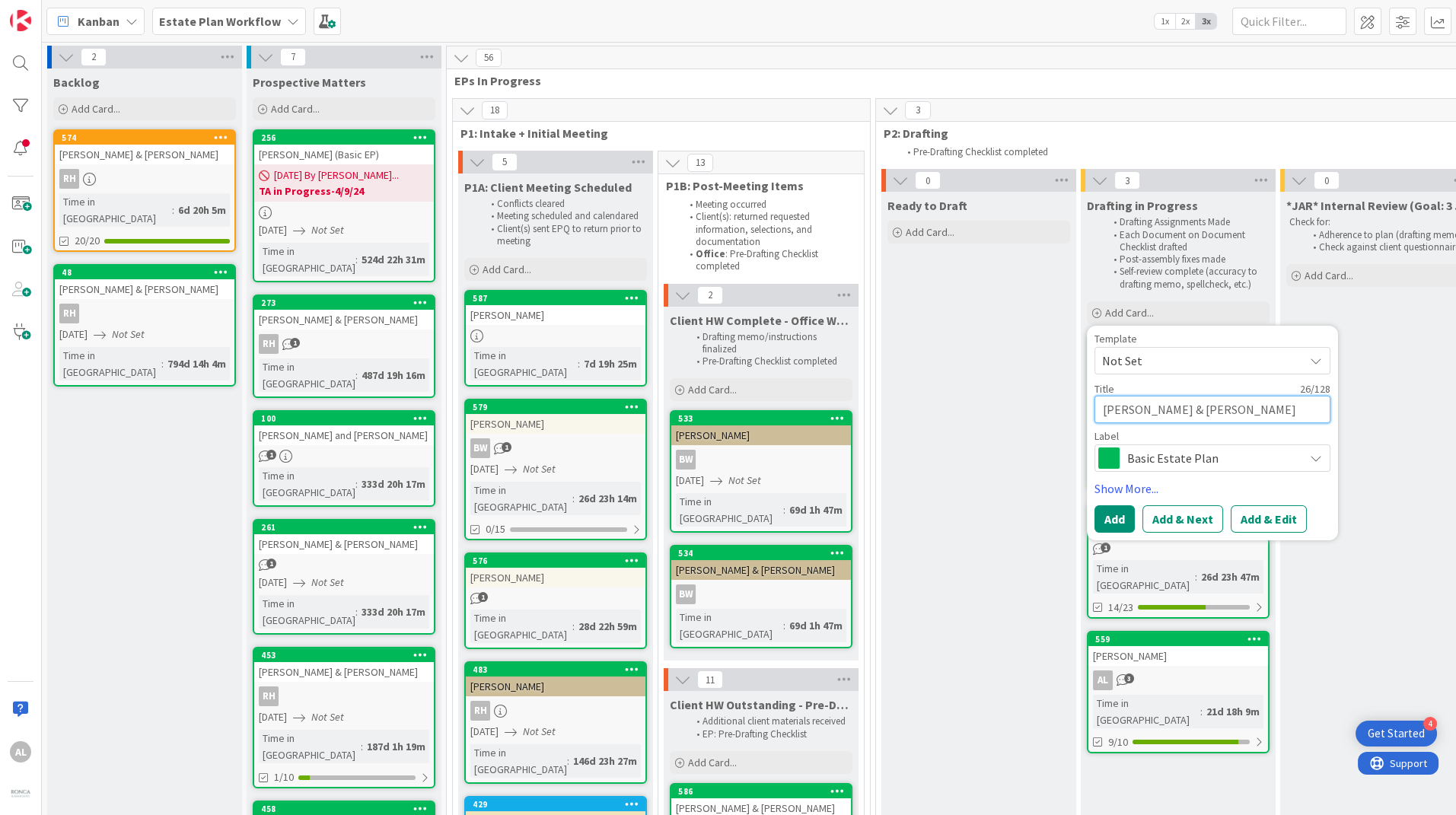
type textarea "x"
type textarea "[PERSON_NAME] & [PERSON_NAME]"
type textarea "x"
type textarea "[PERSON_NAME] & [PERSON_NAME]"
type textarea "x"
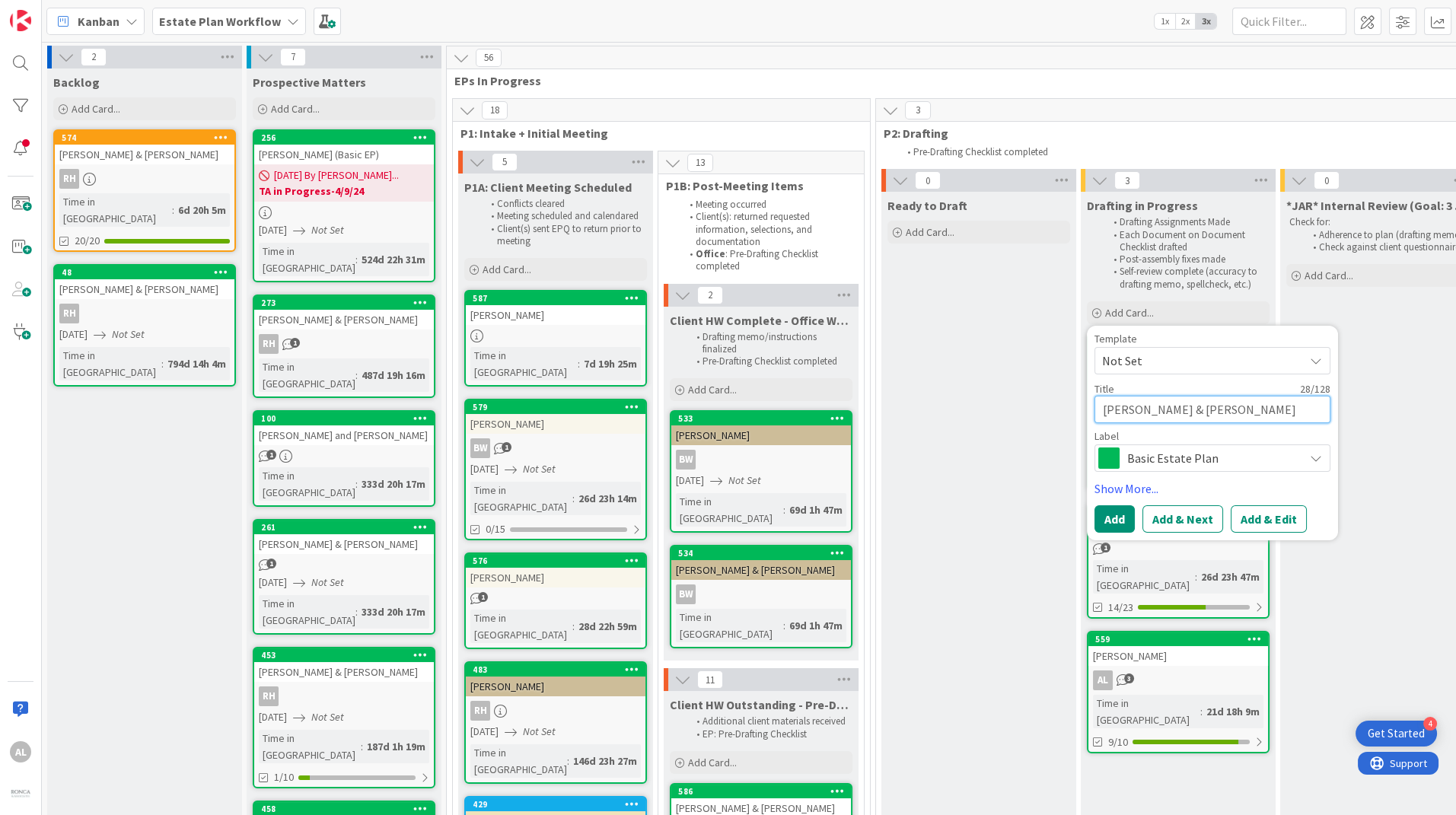
type textarea "[PERSON_NAME] & [PERSON_NAME]"
type textarea "x"
type textarea "[PERSON_NAME] & [PERSON_NAME]"
type textarea "x"
type textarea "[PERSON_NAME] & [PERSON_NAME] Update"
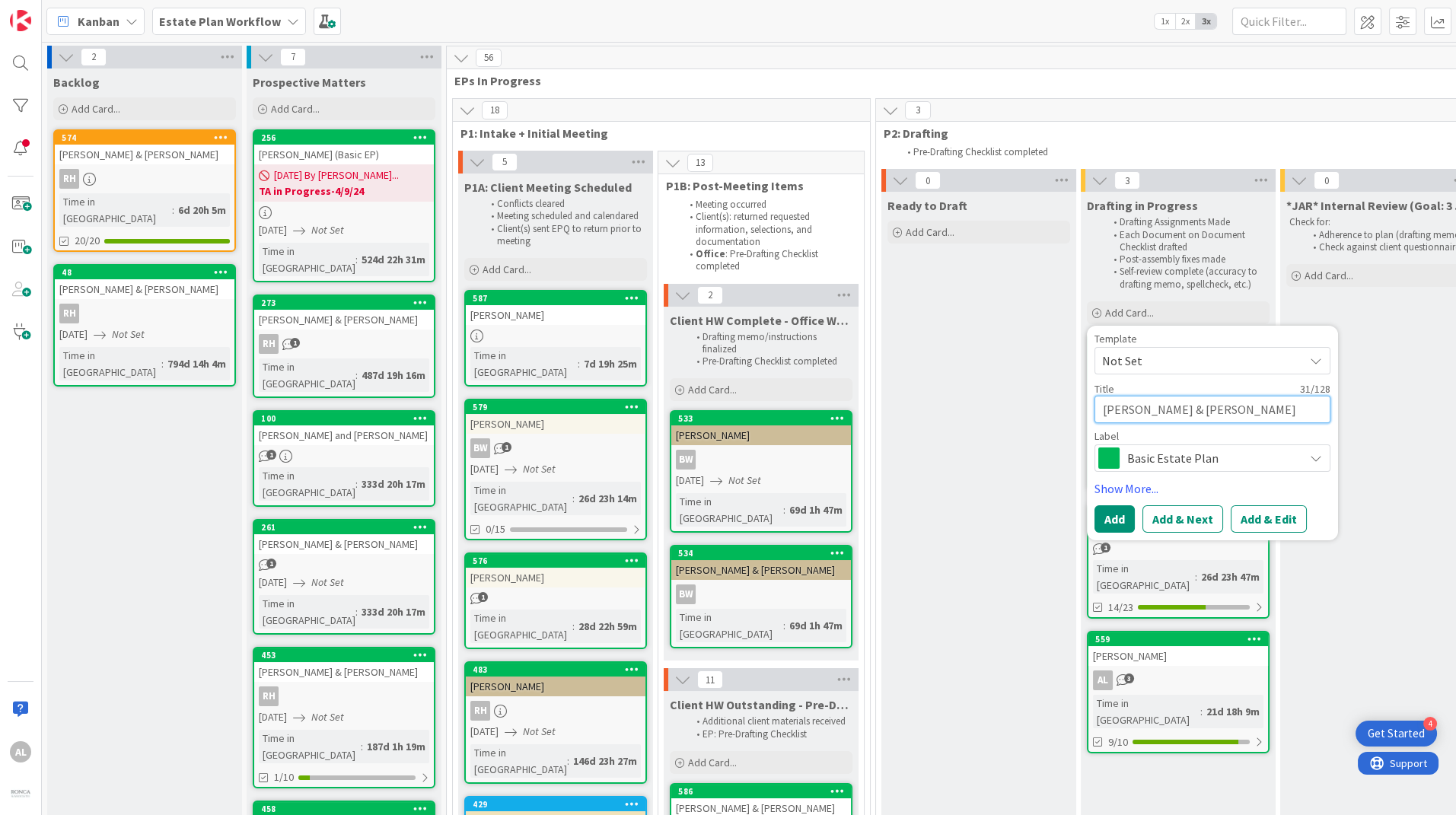
type textarea "x"
type textarea "[PERSON_NAME] & [PERSON_NAME]"
type textarea "x"
type textarea "[PERSON_NAME] & [PERSON_NAME]"
type textarea "x"
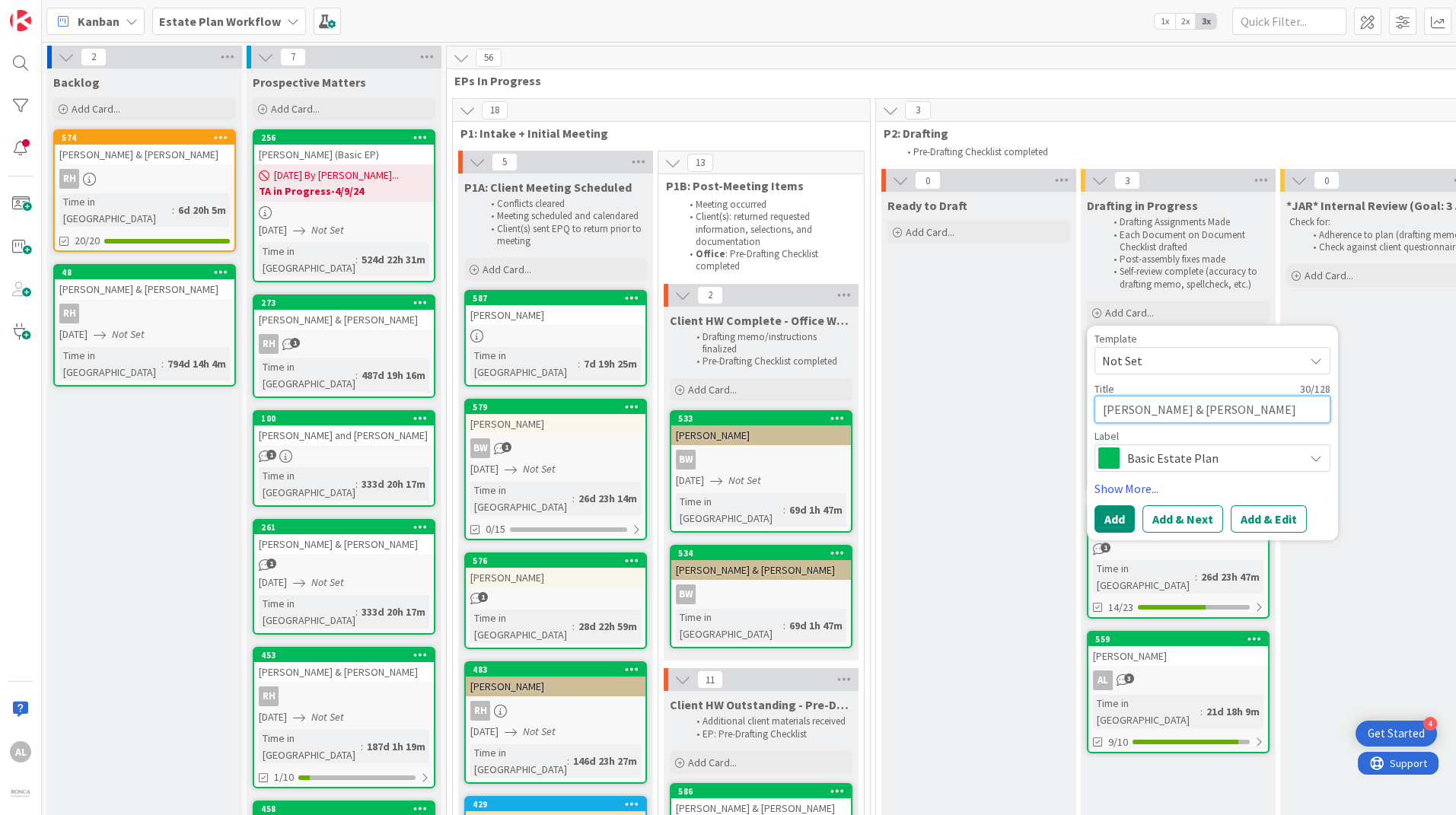
type textarea "[PERSON_NAME] & [PERSON_NAME]"
type textarea "x"
type textarea "[PERSON_NAME] & [PERSON_NAME]"
type textarea "x"
type textarea "[PERSON_NAME] & [PERSON_NAME]"
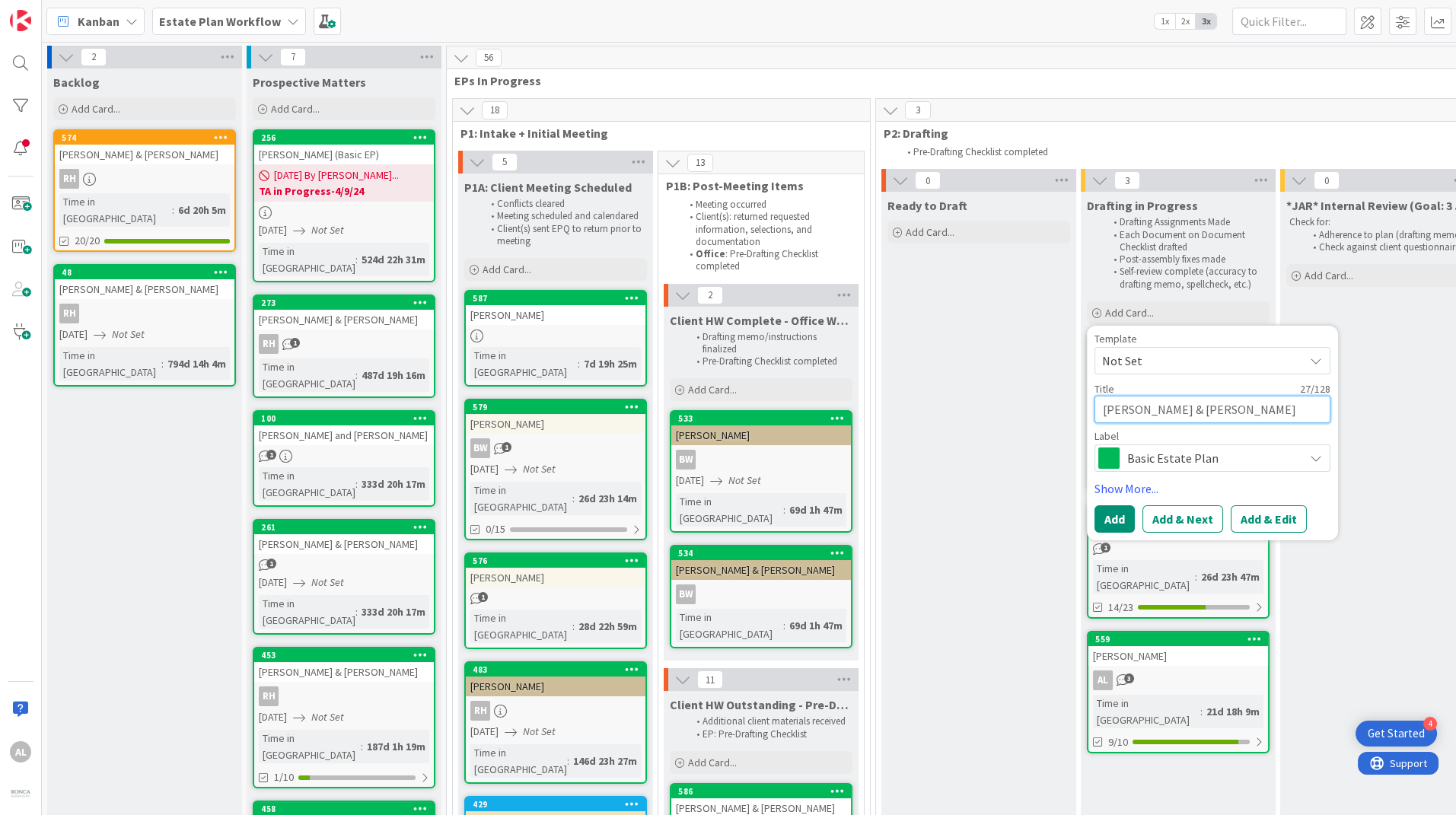
type textarea "x"
type textarea "[PERSON_NAME] & [PERSON_NAME]"
type textarea "x"
type textarea "[PERSON_NAME] & [PERSON_NAME]"
type textarea "x"
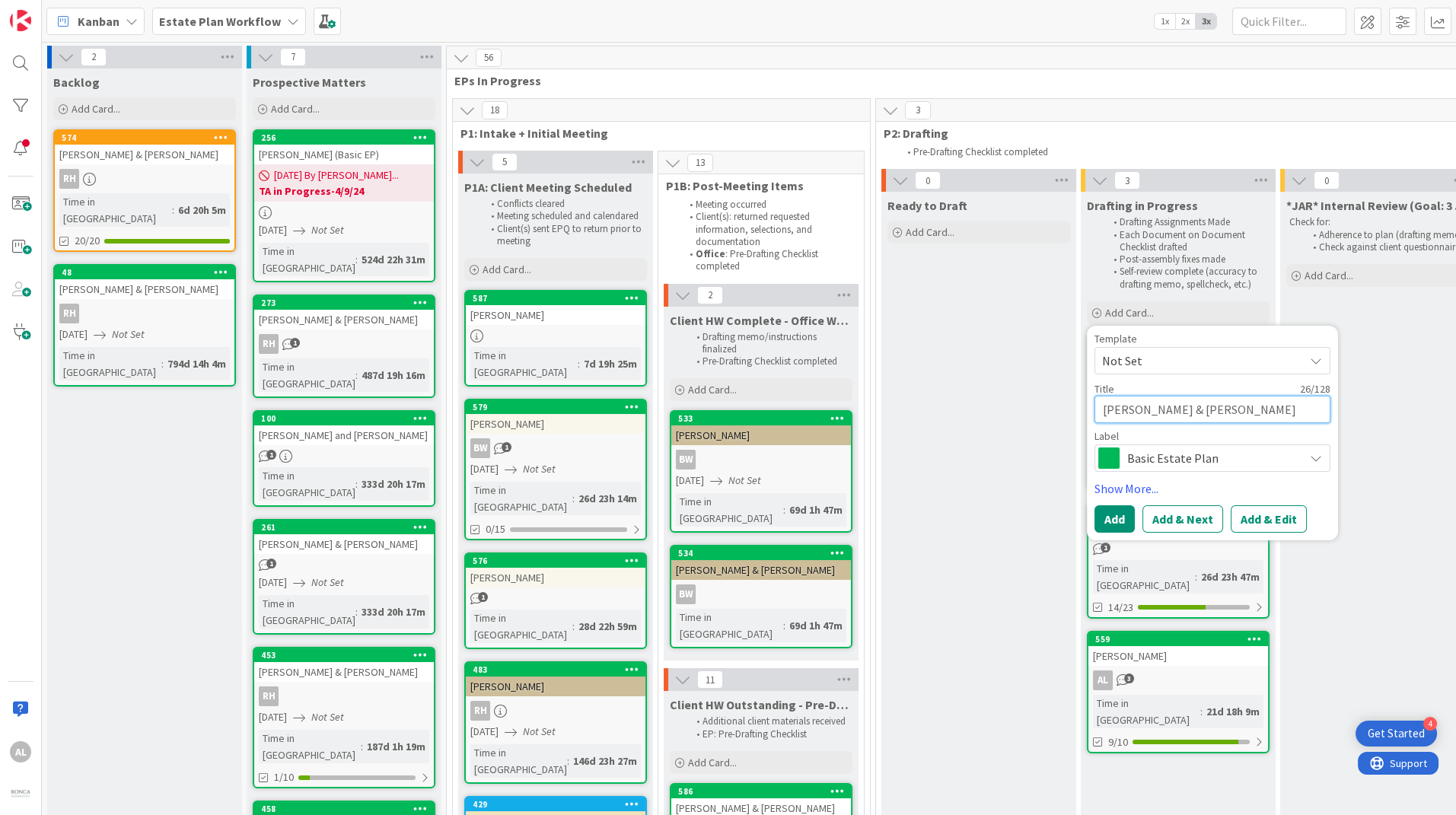
type textarea "[PERSON_NAME] & [PERSON_NAME]"
type textarea "x"
type textarea "[PERSON_NAME] & [PERSON_NAME]"
type textarea "x"
type textarea "[PERSON_NAME] & [PERSON_NAME]"
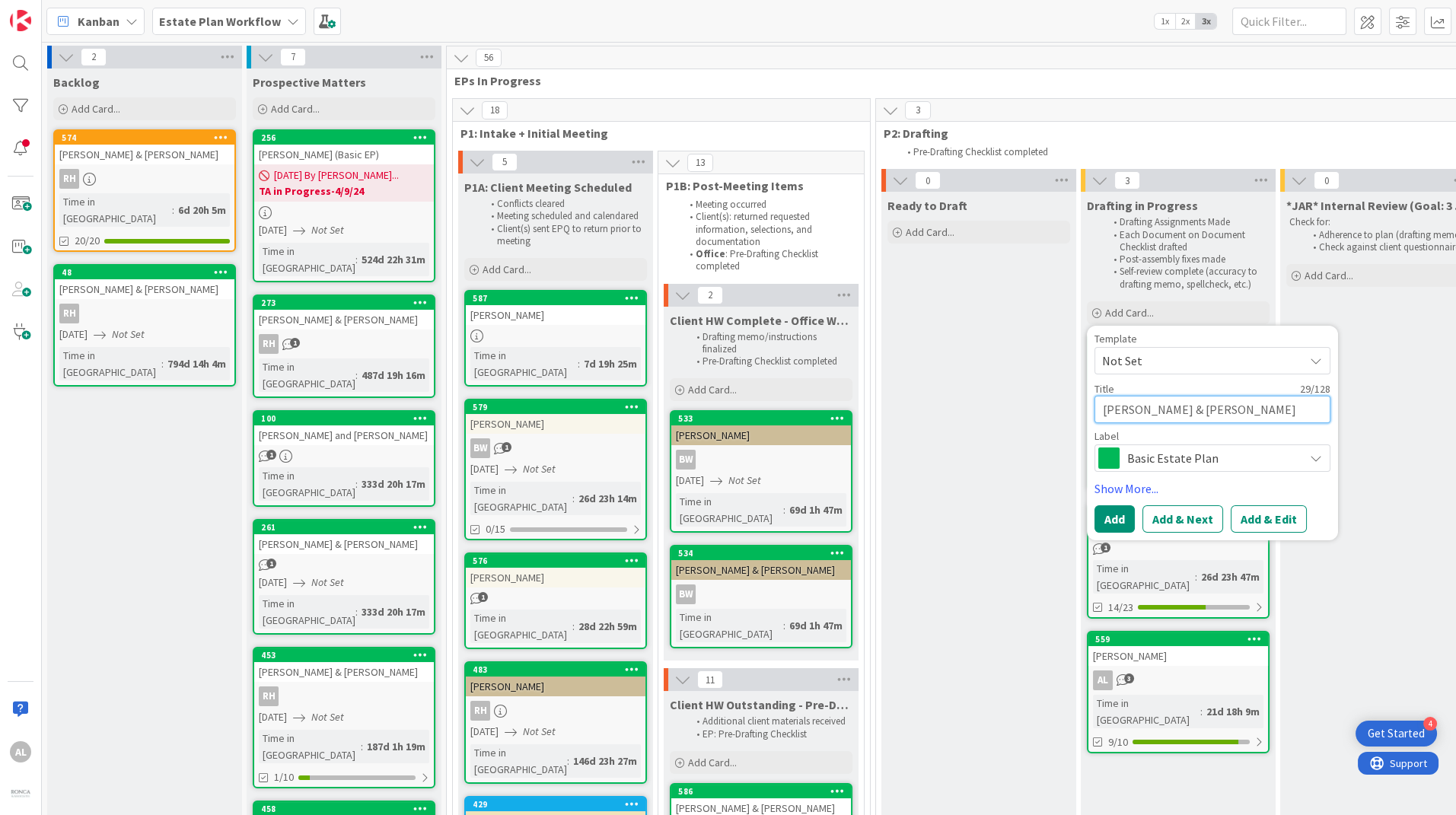
type textarea "x"
type textarea "[PERSON_NAME] & [PERSON_NAME] EP U"
type textarea "x"
type textarea "[PERSON_NAME] & [PERSON_NAME] EP Up"
type textarea "x"
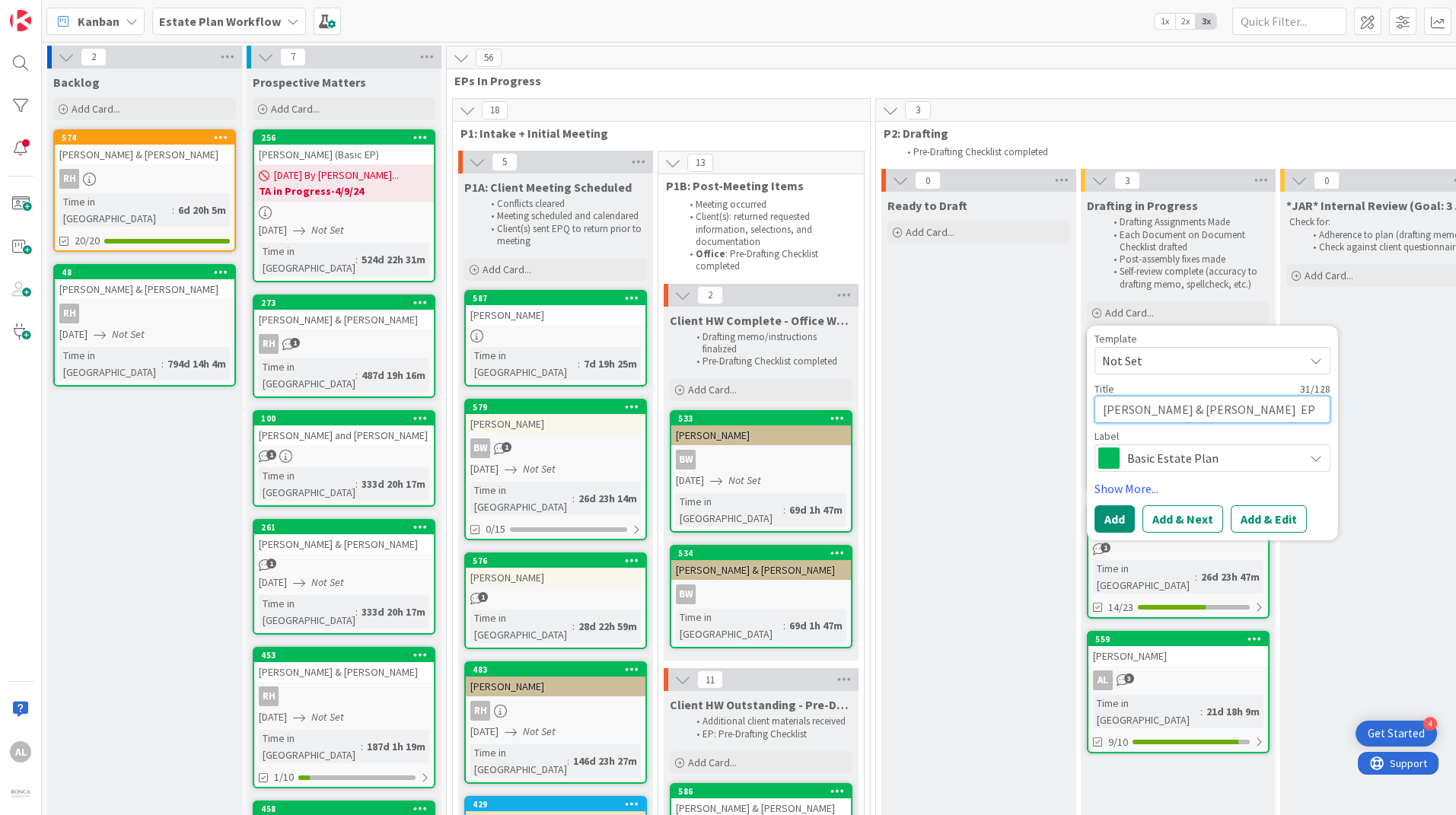
type textarea "[PERSON_NAME] & [PERSON_NAME] EP Upd"
type textarea "x"
type textarea "[PERSON_NAME] & [PERSON_NAME] EP Upda"
type textarea "x"
type textarea "[PERSON_NAME] & [PERSON_NAME] EP Updat"
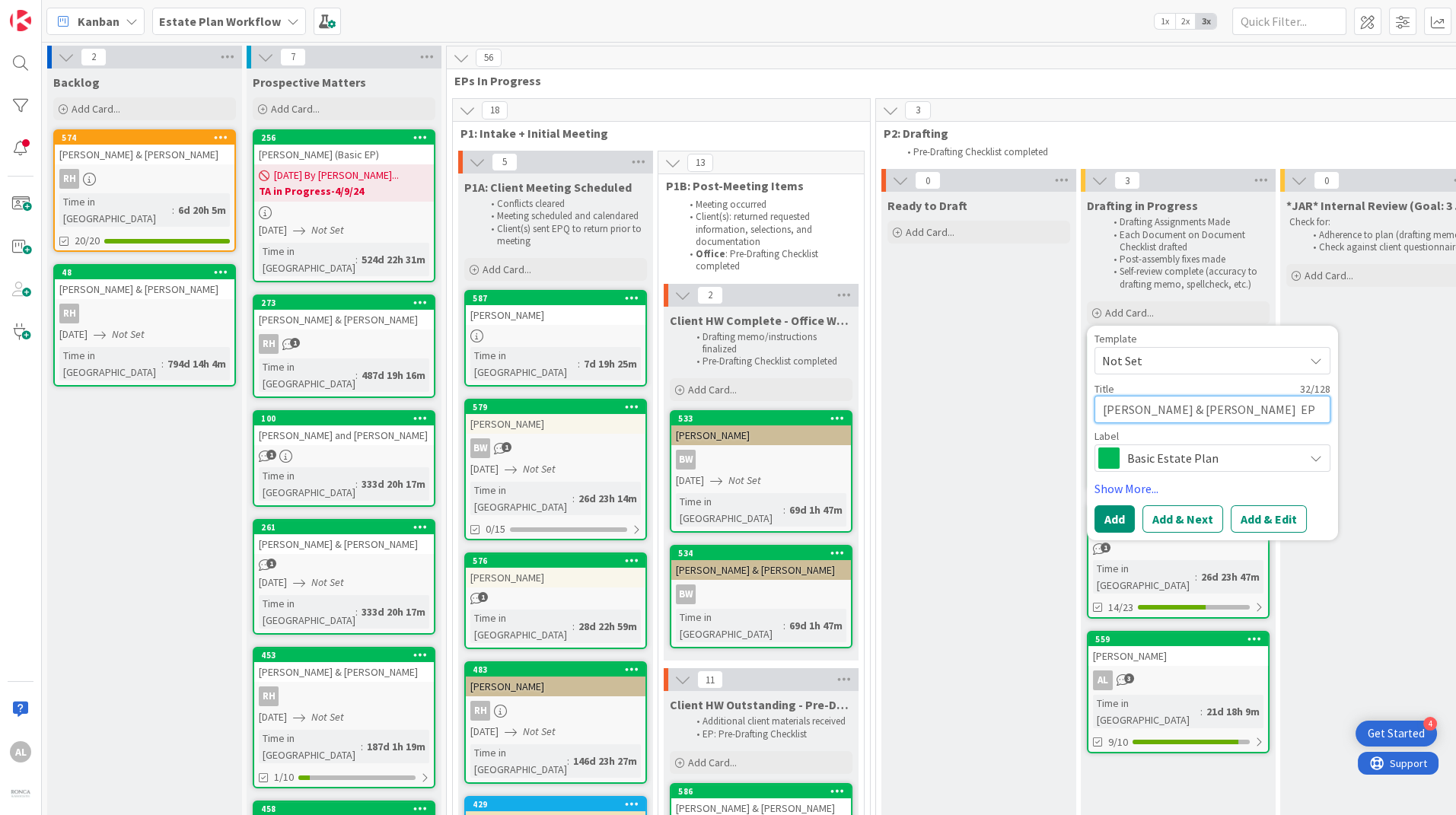
type textarea "x"
type textarea "[PERSON_NAME] & [PERSON_NAME] EP Update"
click at [1241, 454] on span "Basic Estate Plan" at bounding box center [1211, 458] width 169 height 21
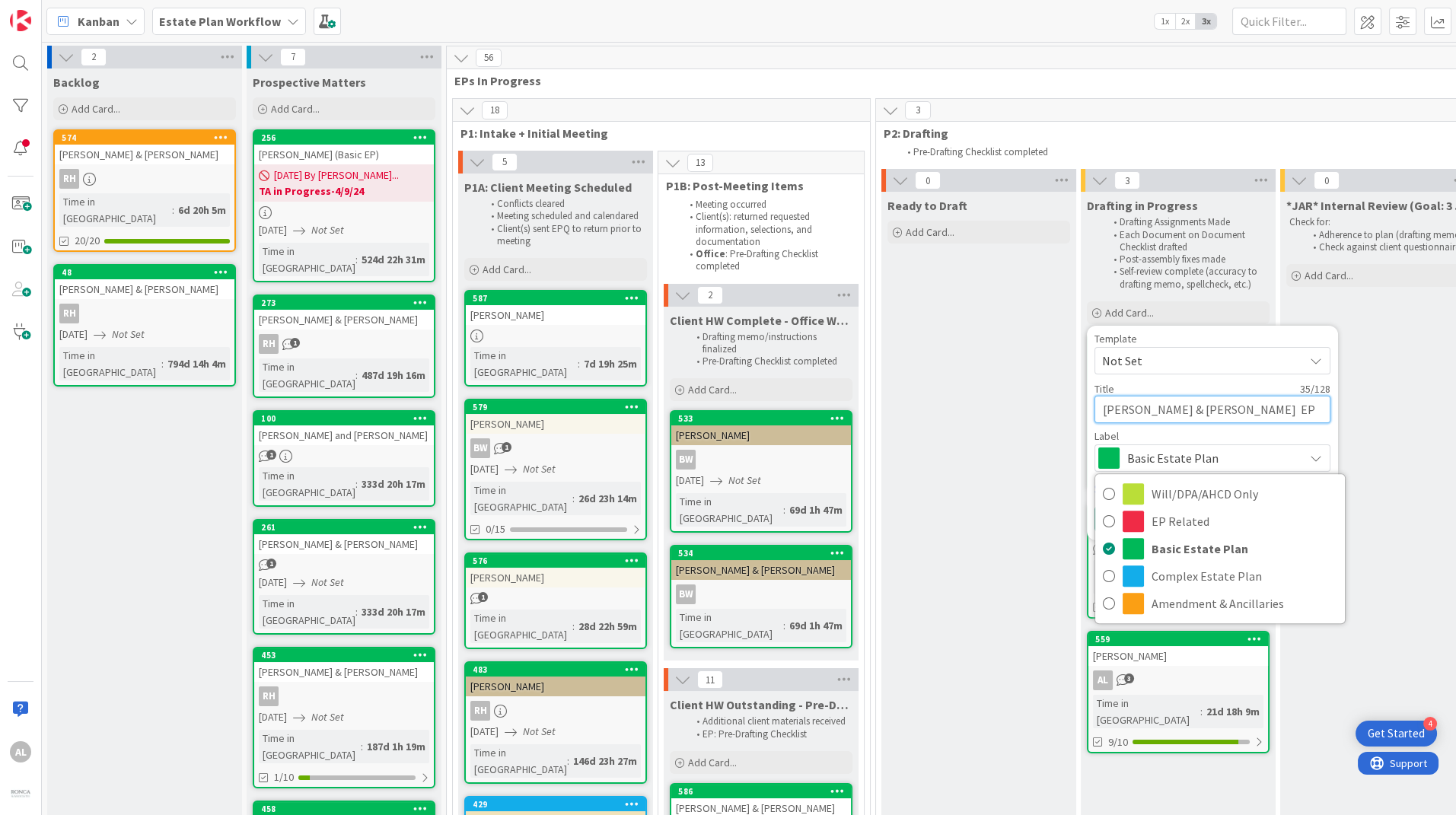
type textarea "x"
type textarea "[PERSON_NAME] & [PERSON_NAME] 0EP Update"
type textarea "x"
type textarea "[PERSON_NAME] & [PERSON_NAME] EP Update"
type textarea "x"
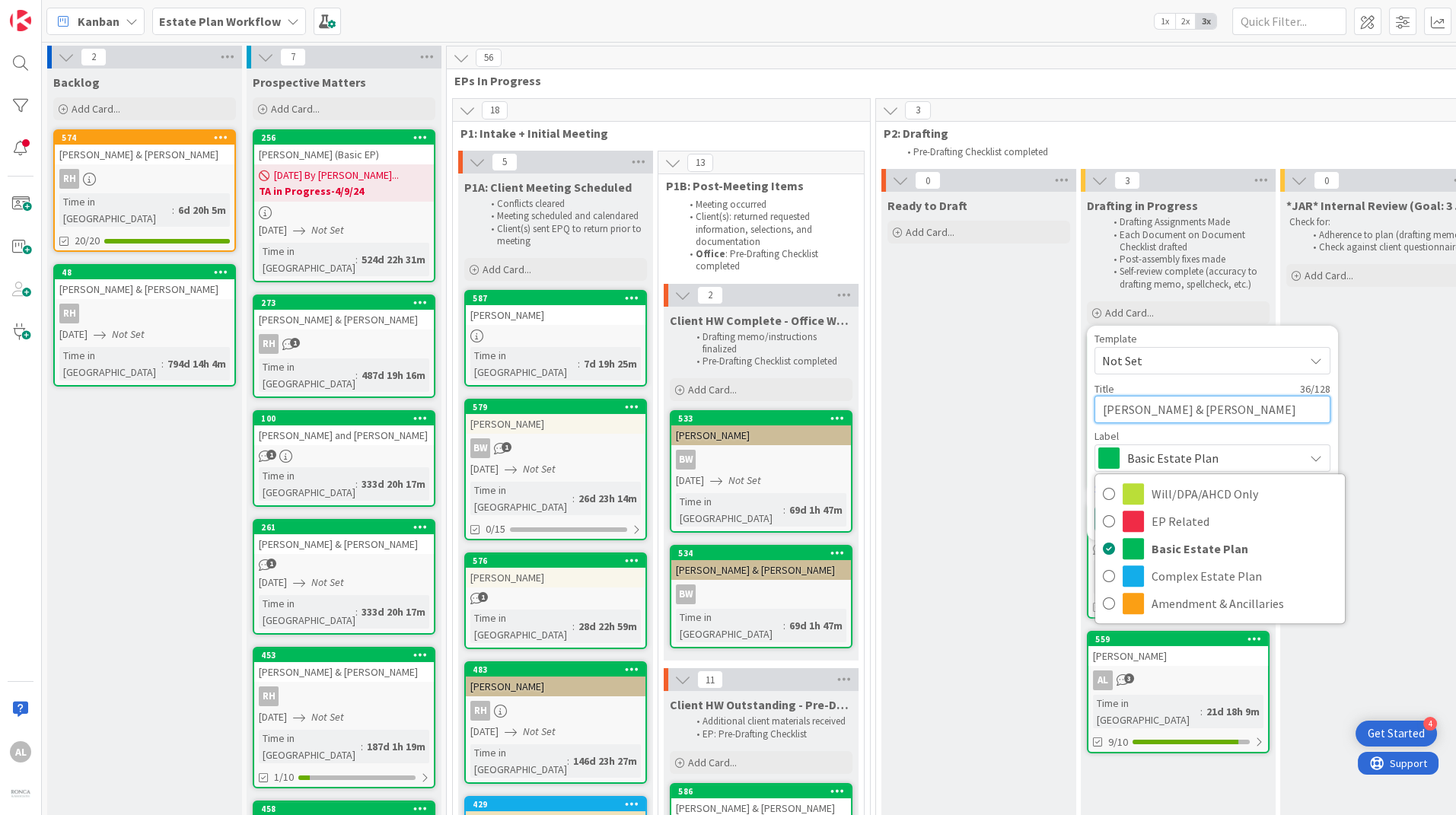
type textarea "[PERSON_NAME] & [PERSON_NAME] Update"
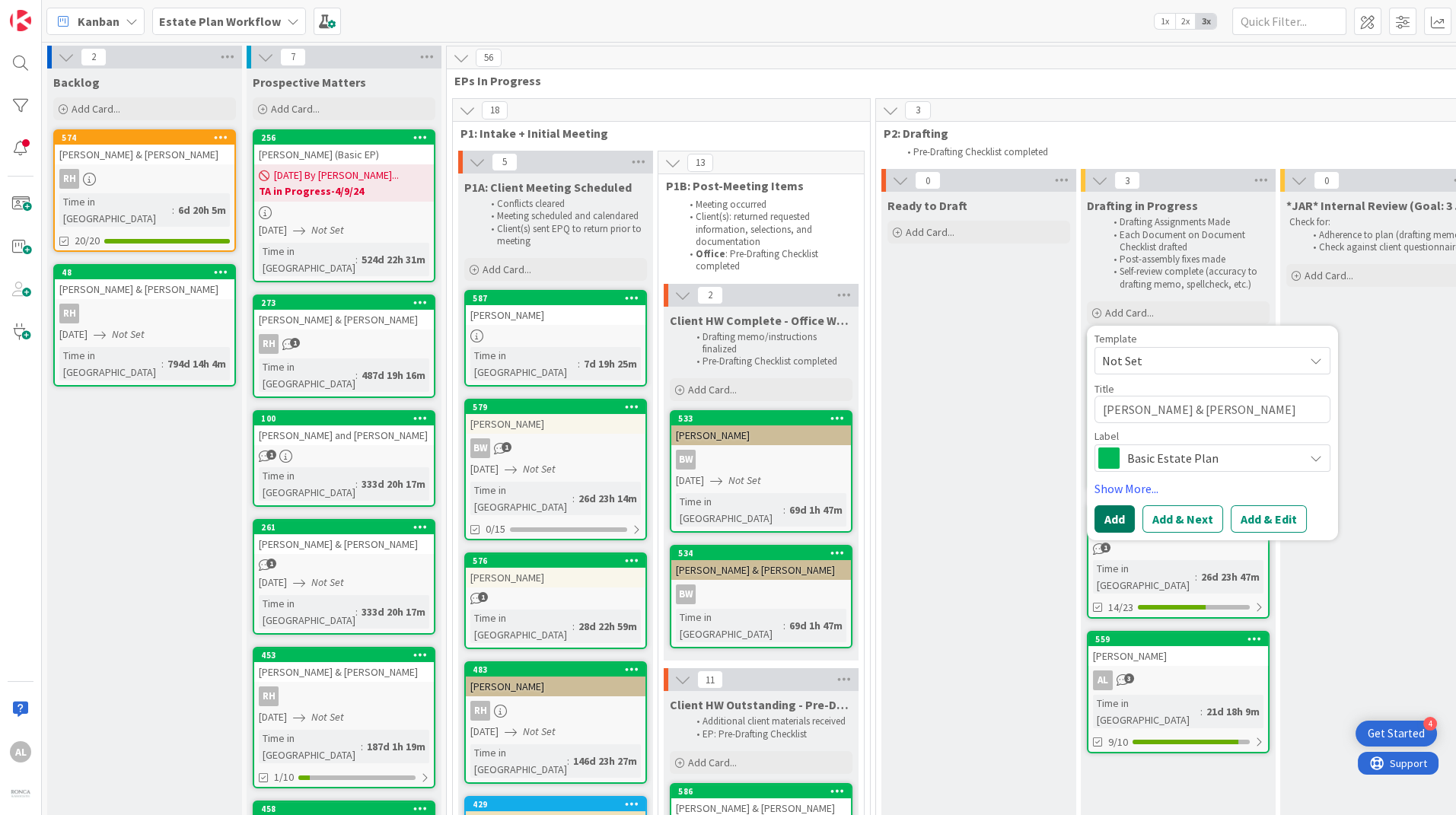
click at [1111, 524] on button "Add" at bounding box center [1114, 519] width 40 height 28
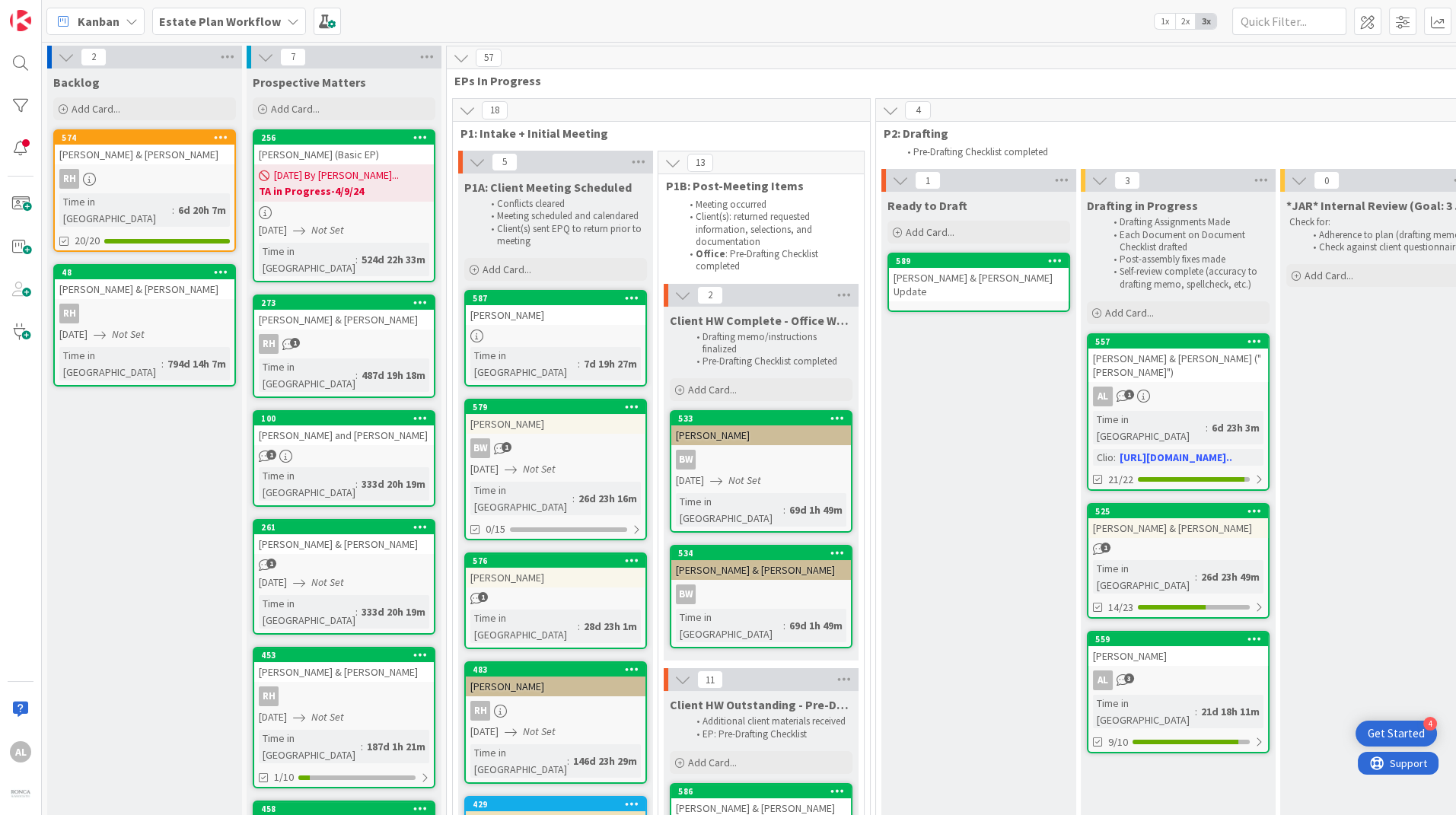
drag, startPoint x: 1192, startPoint y: 360, endPoint x: 1014, endPoint y: 351, distance: 178.2
click at [955, 290] on link "589 [PERSON_NAME] & [PERSON_NAME] Update" at bounding box center [979, 282] width 183 height 59
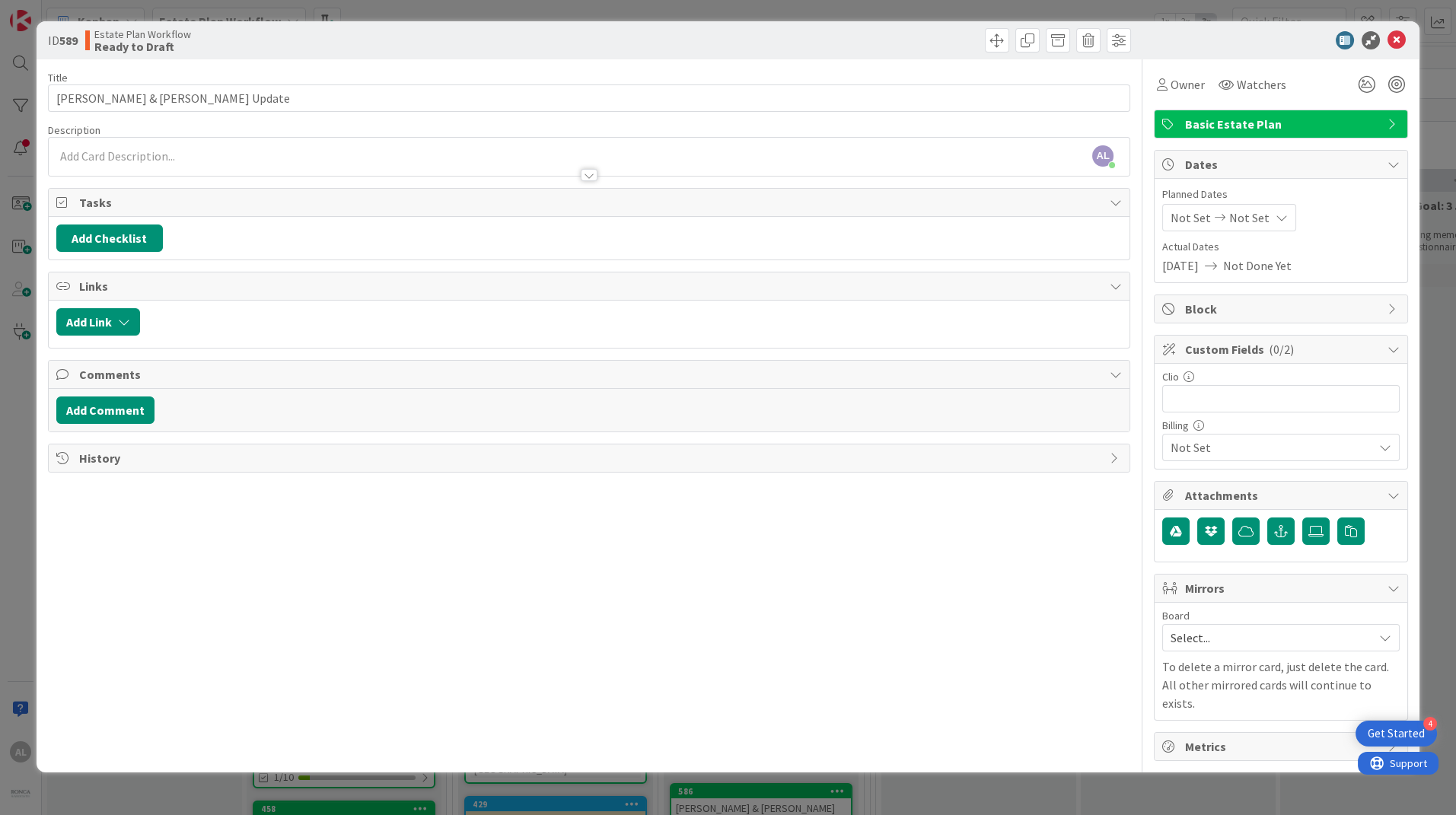
click at [135, 152] on div "AL [PERSON_NAME] just joined" at bounding box center [589, 156] width 1080 height 38
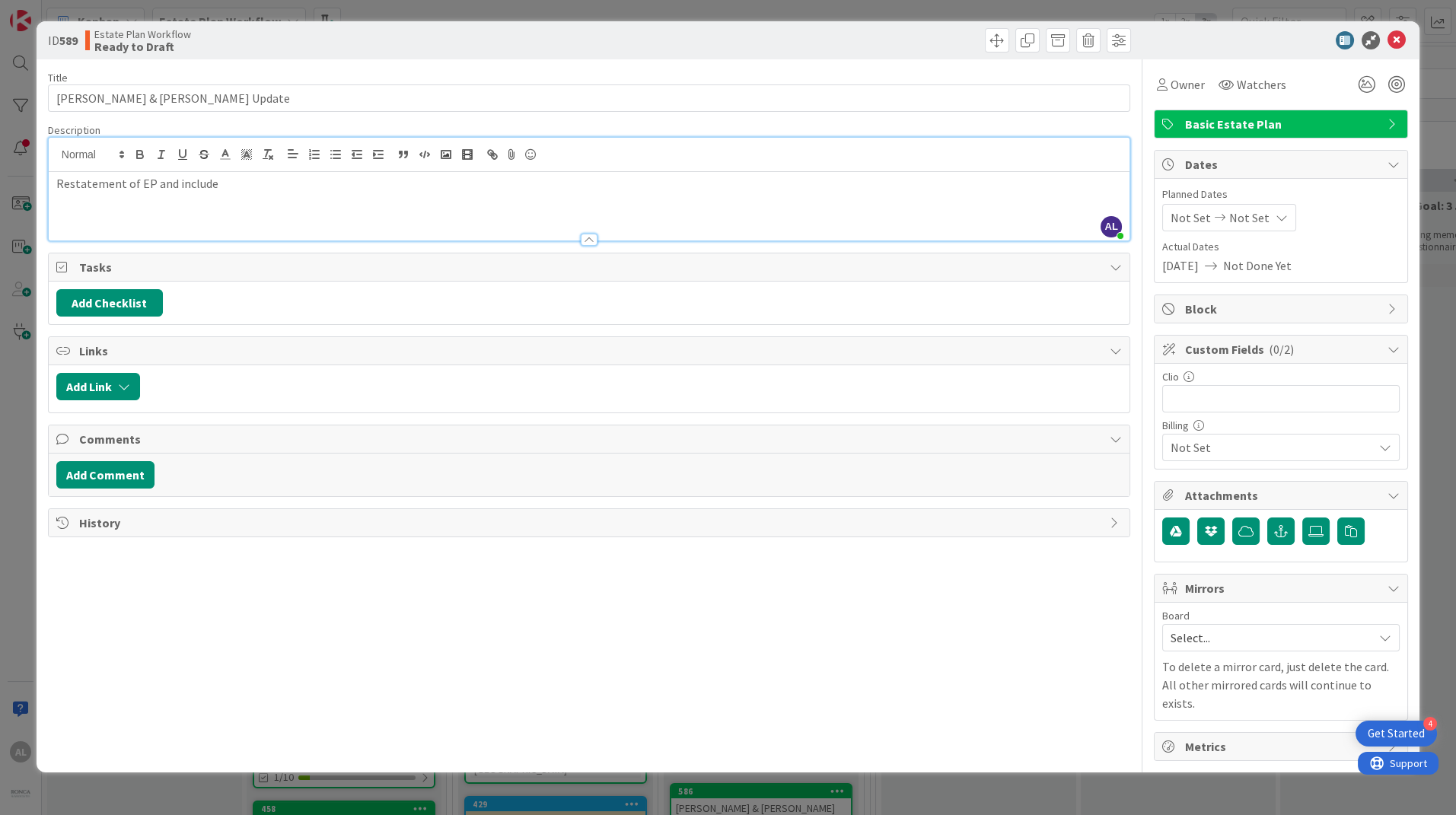
click at [236, 190] on p "Restatement of EP and include" at bounding box center [589, 183] width 1066 height 17
click at [125, 304] on button "Add Checklist" at bounding box center [109, 303] width 107 height 28
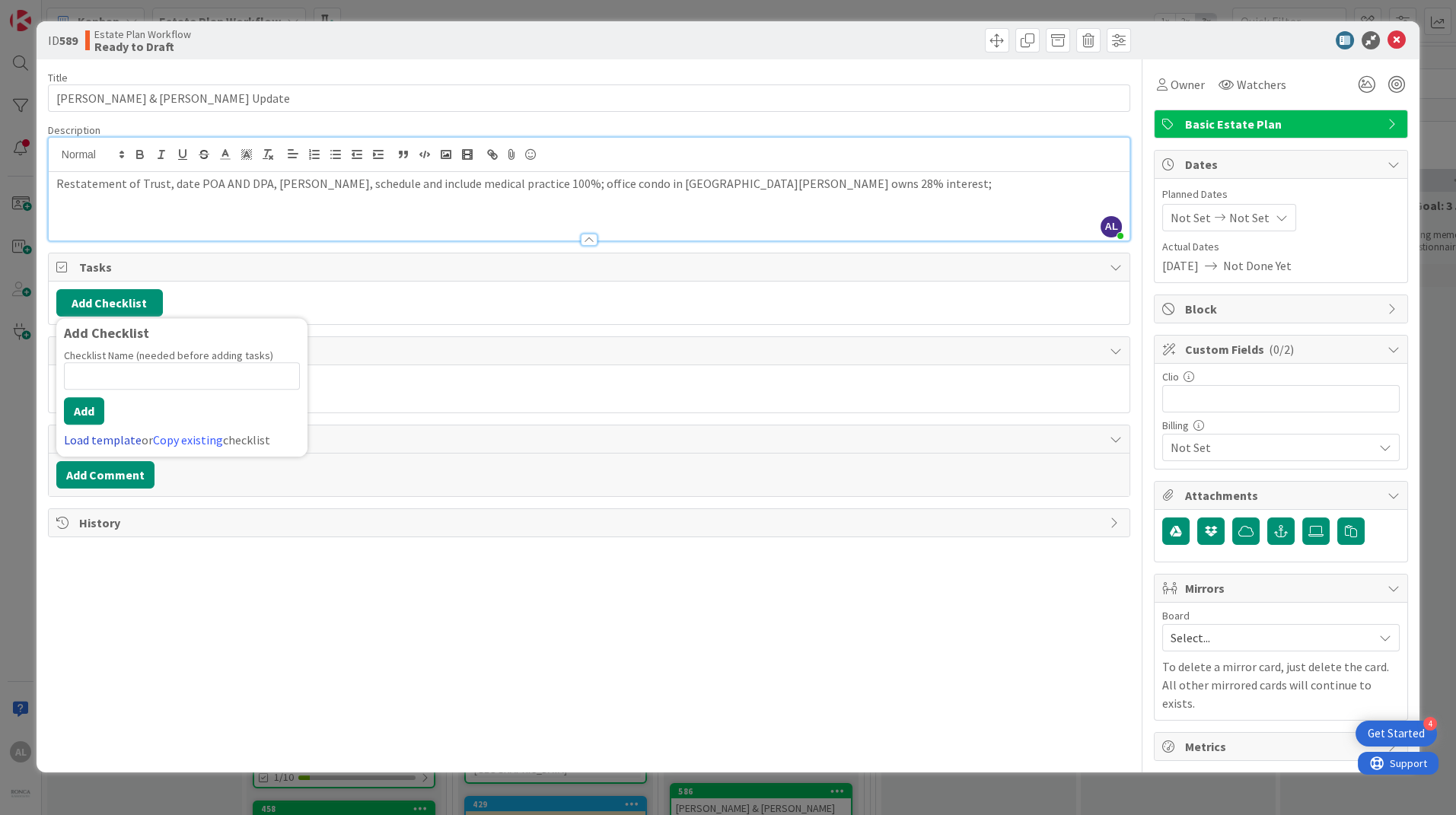
click at [94, 442] on link "Load template" at bounding box center [102, 439] width 77 height 15
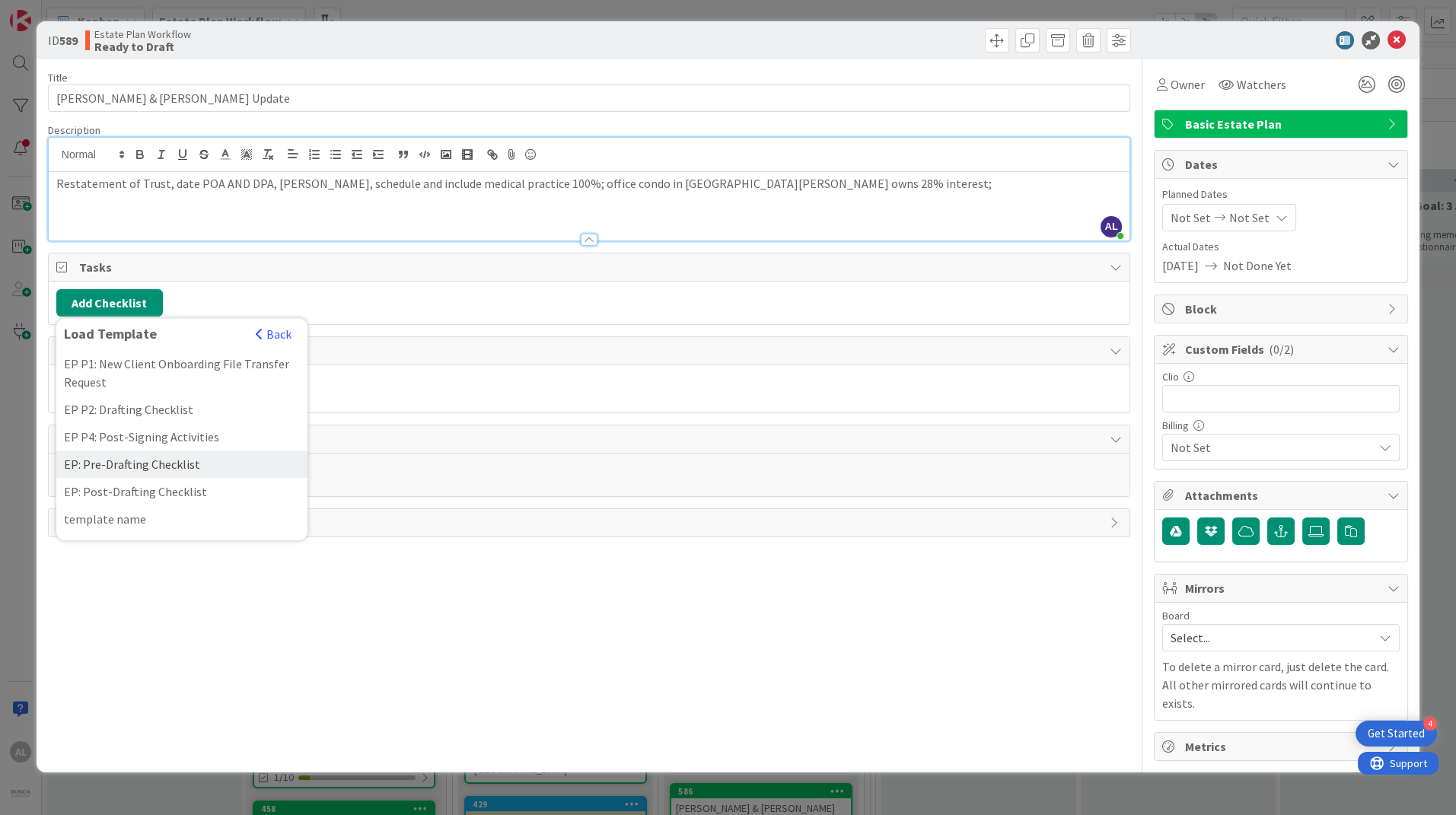
click at [195, 470] on div "EP: Pre-Drafting Checklist" at bounding box center [182, 465] width 251 height 28
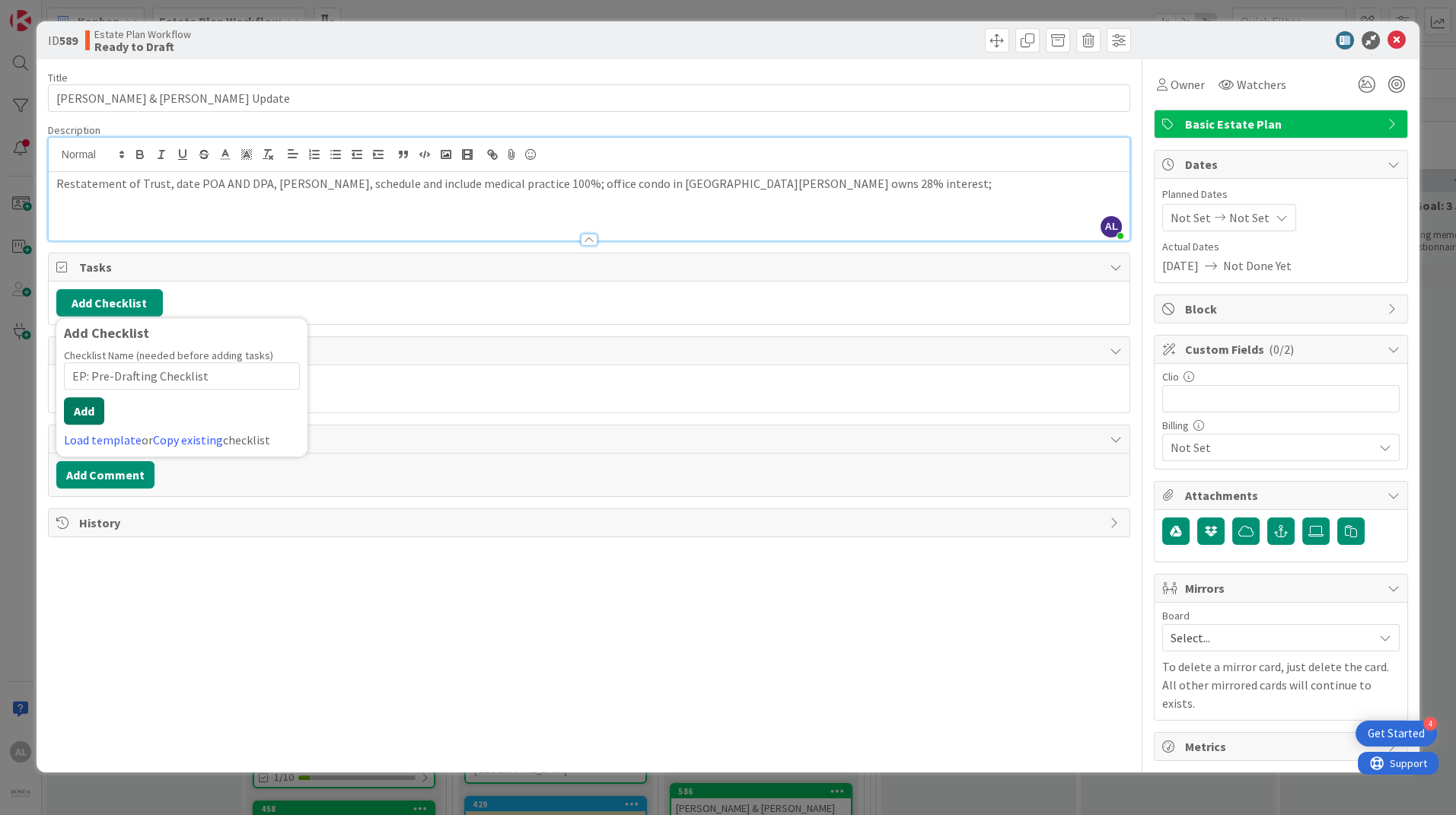
click at [82, 414] on button "Add" at bounding box center [83, 412] width 40 height 28
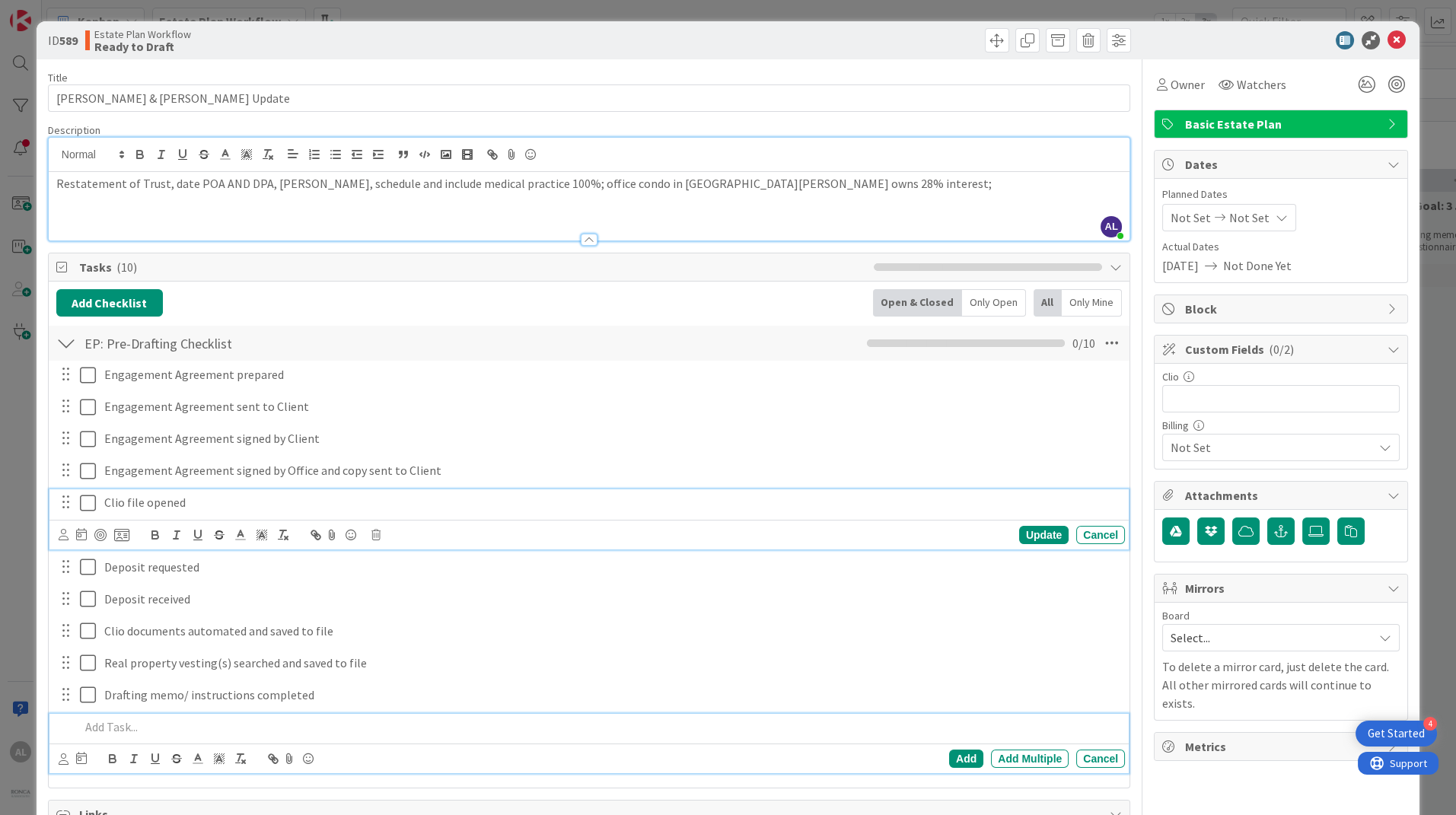
click at [85, 503] on icon at bounding box center [88, 503] width 16 height 18
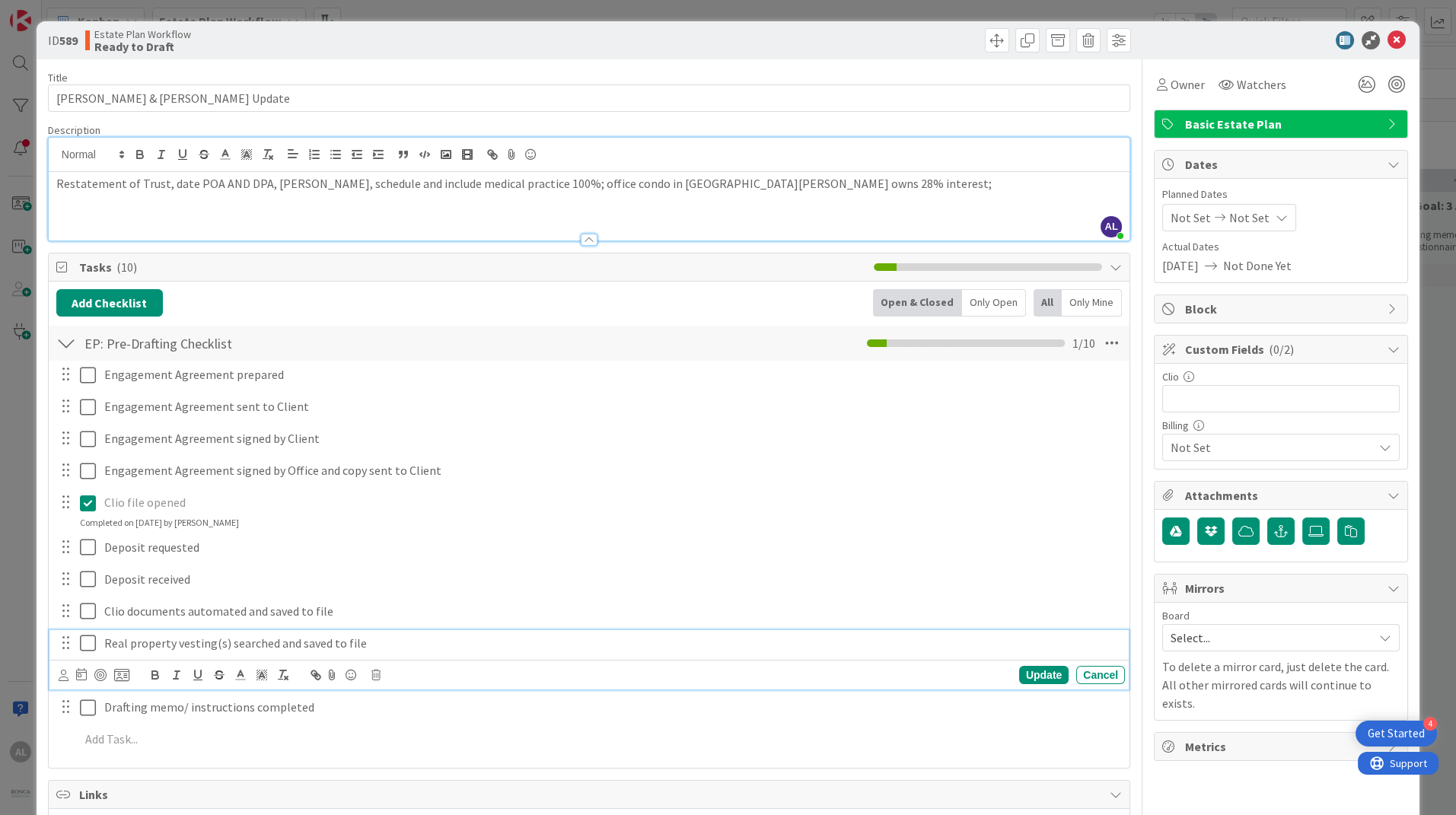
click at [86, 638] on icon at bounding box center [88, 643] width 16 height 18
